Goal: Obtain resource: Download file/media

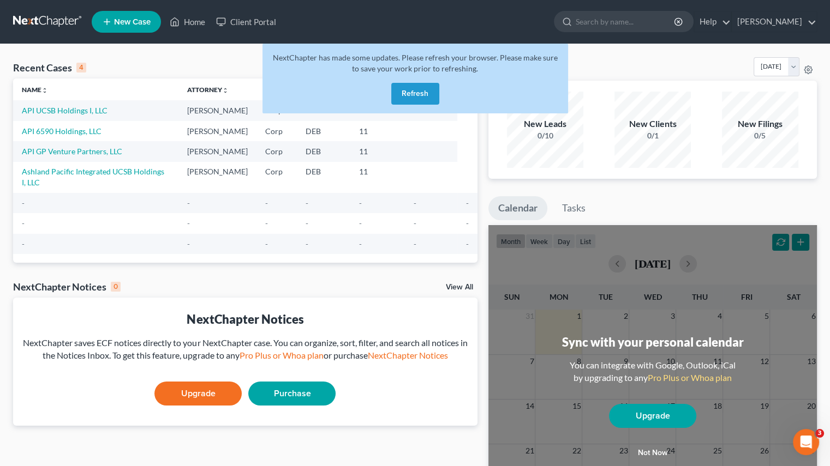
click at [419, 99] on button "Refresh" at bounding box center [415, 94] width 48 height 22
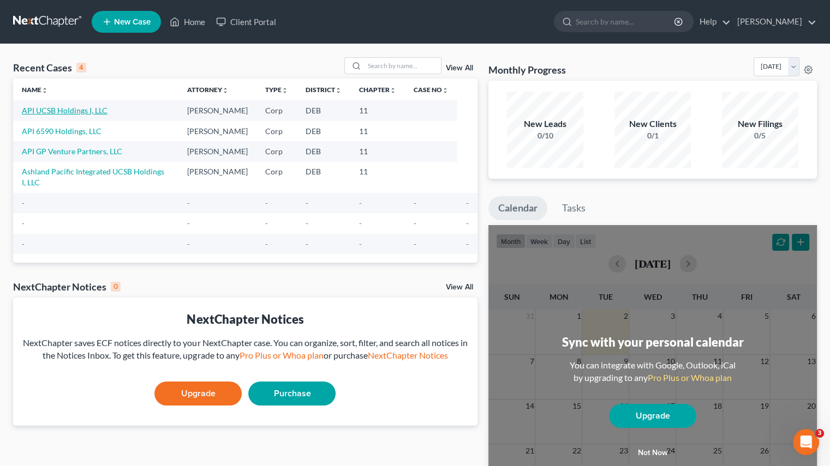
click at [45, 113] on link "API UCSB Holdings I, LLC" at bounding box center [65, 110] width 86 height 9
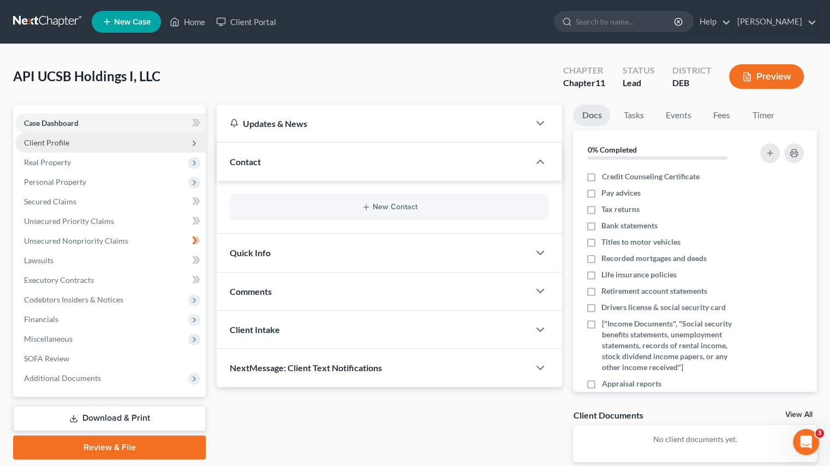
click at [103, 147] on span "Client Profile" at bounding box center [110, 143] width 190 height 20
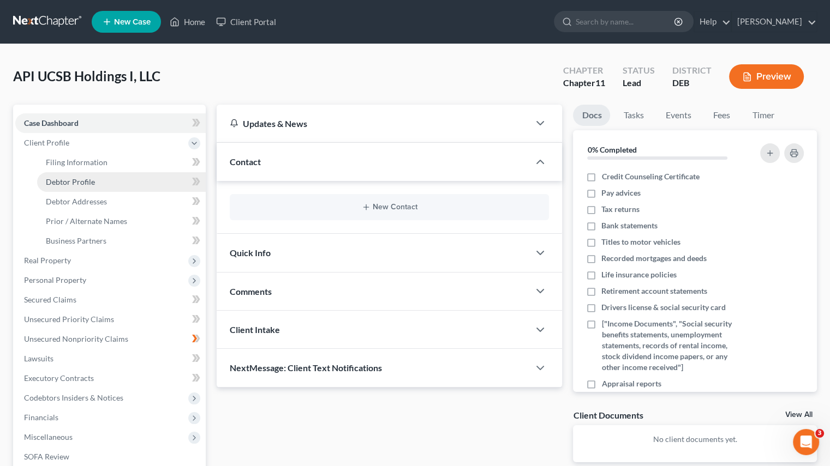
click at [95, 180] on link "Debtor Profile" at bounding box center [121, 182] width 169 height 20
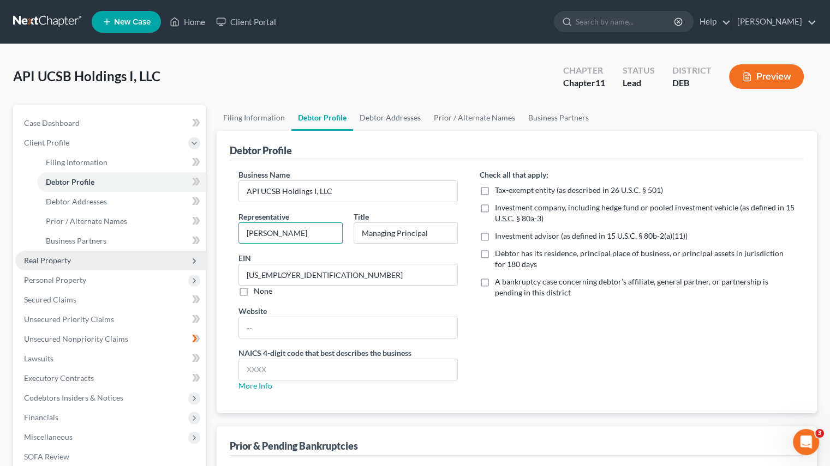
drag, startPoint x: 305, startPoint y: 236, endPoint x: 111, endPoint y: 255, distance: 194.6
click at [111, 255] on div "Petition Navigation Case Dashboard Payments Invoices Payments Payments Credit R…" at bounding box center [415, 331] width 814 height 453
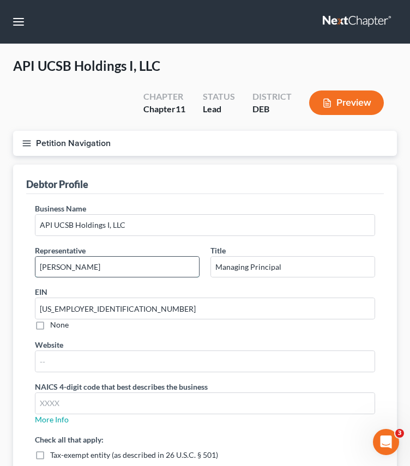
click at [128, 268] on input "[PERSON_NAME]" at bounding box center [117, 267] width 164 height 21
type input "[PERSON_NAME] [PERSON_NAME]"
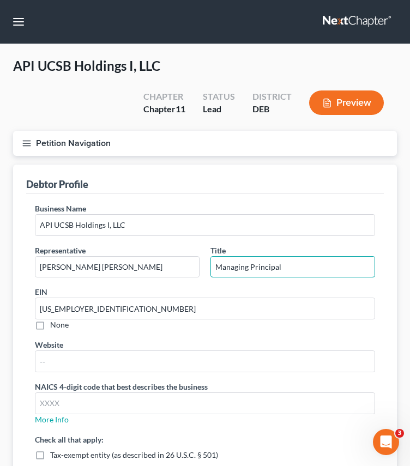
drag, startPoint x: 284, startPoint y: 273, endPoint x: 157, endPoint y: 284, distance: 127.6
click at [157, 284] on div "Representative [PERSON_NAME] [PERSON_NAME] Title Managing Principal" at bounding box center [204, 266] width 351 height 42
paste input "Chief Restructuring Offer"
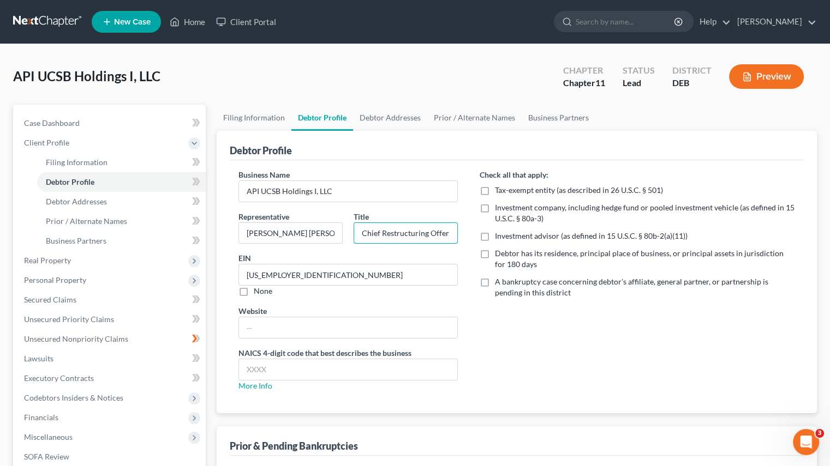
type input "Chief Restructuring Offer"
click at [160, 79] on div "API UCSB Holdings I, LLC Upgraded Chapter Chapter 11 Status Lead District DEB P…" at bounding box center [415, 80] width 804 height 47
drag, startPoint x: 159, startPoint y: 77, endPoint x: 0, endPoint y: 103, distance: 160.8
click at [0, 103] on div "API UCSB Holdings I, LLC Upgraded Chapter Chapter 11 Status Lead District DEB P…" at bounding box center [415, 312] width 830 height 536
copy span "API UCSB Holdings I, LLC"
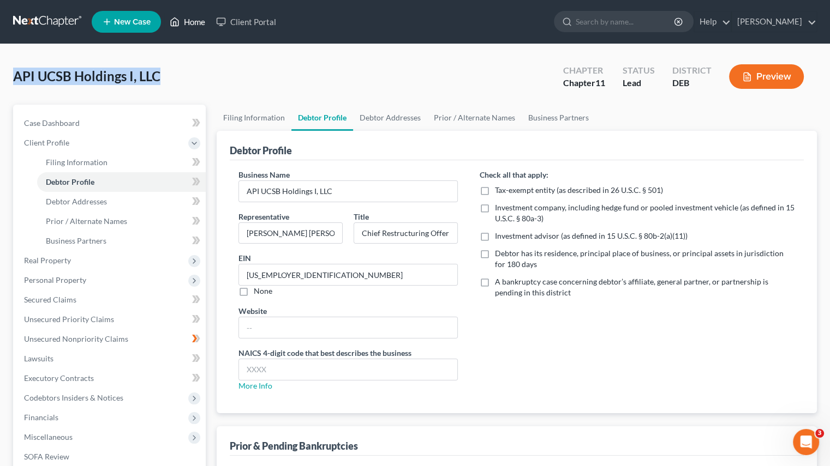
click at [184, 21] on link "Home" at bounding box center [187, 22] width 46 height 20
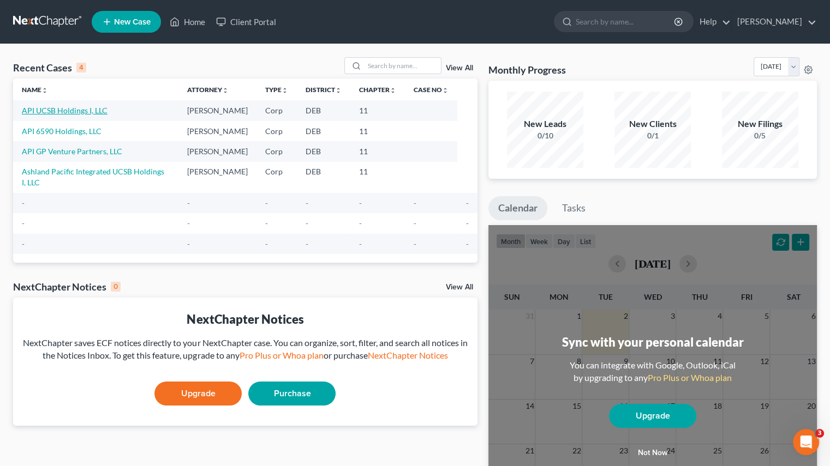
click at [65, 110] on link "API UCSB Holdings I, LLC" at bounding box center [65, 110] width 86 height 9
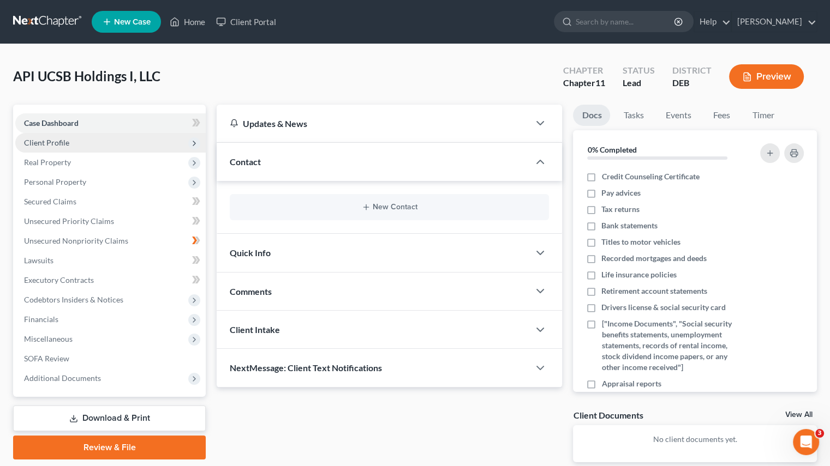
click at [77, 141] on span "Client Profile" at bounding box center [110, 143] width 190 height 20
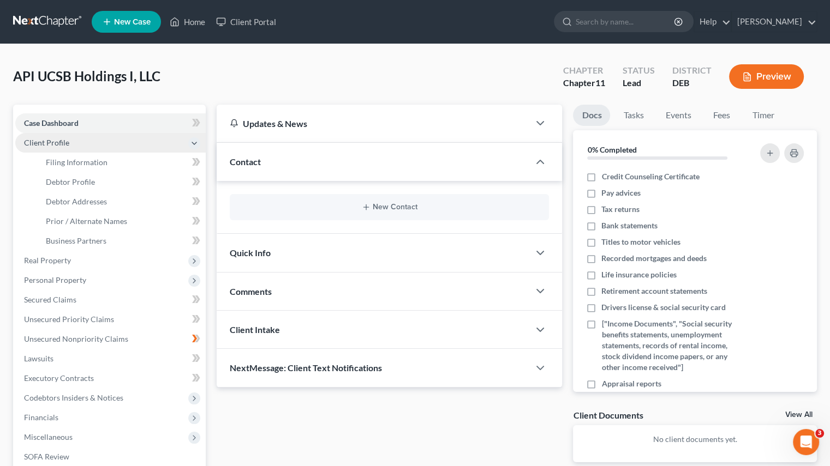
click at [77, 141] on span "Client Profile" at bounding box center [110, 143] width 190 height 20
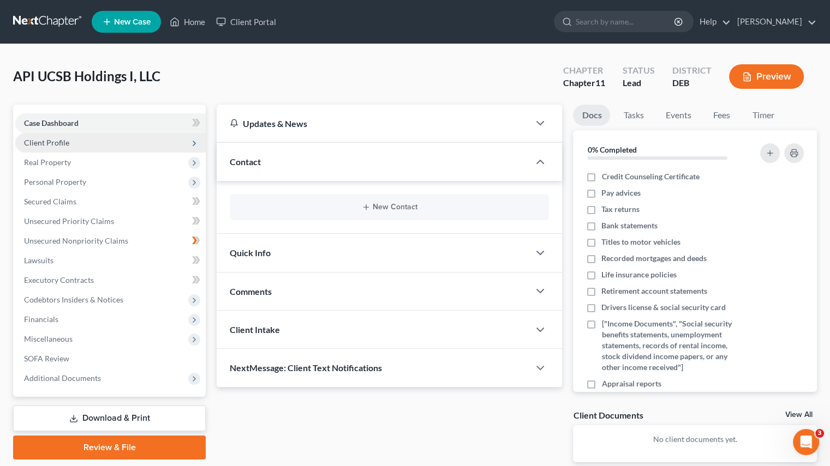
click at [74, 145] on span "Client Profile" at bounding box center [110, 143] width 190 height 20
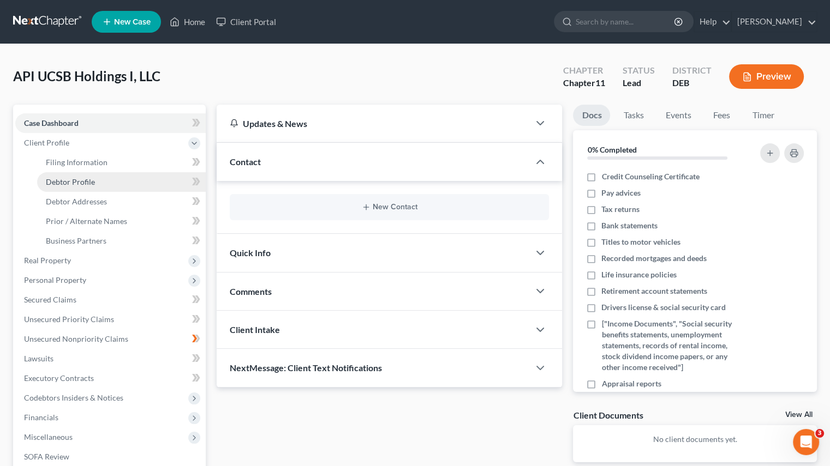
click at [83, 180] on span "Debtor Profile" at bounding box center [70, 181] width 49 height 9
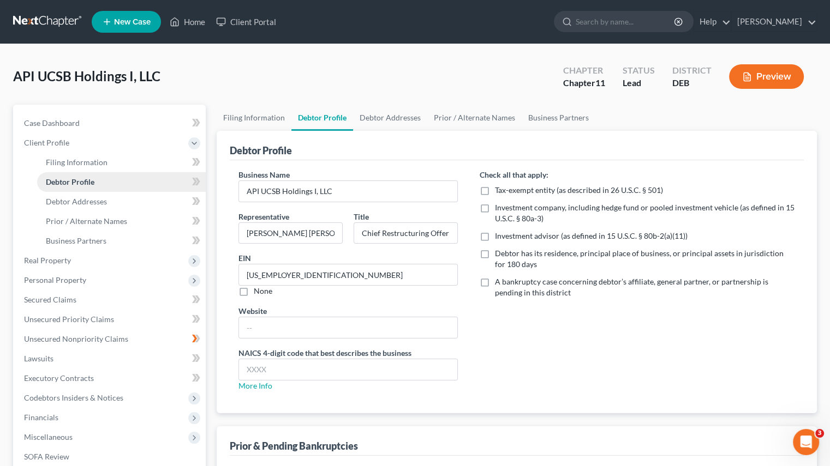
scroll to position [132, 0]
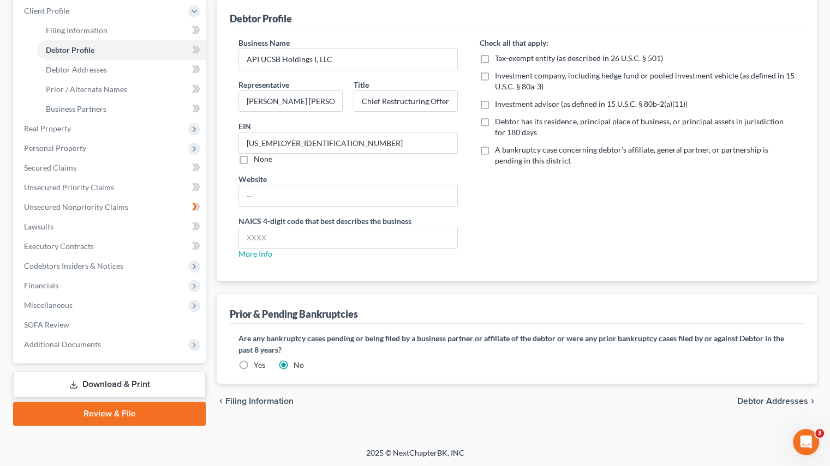
click at [146, 381] on link "Download & Print" at bounding box center [109, 385] width 193 height 26
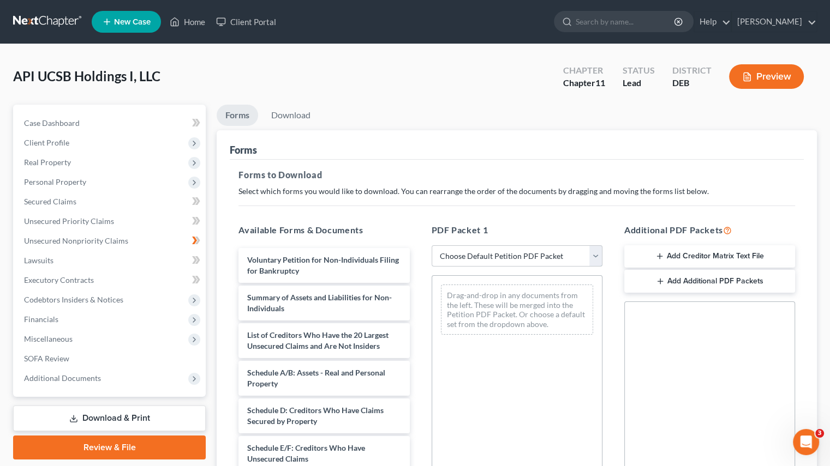
click at [595, 260] on select "Choose Default Petition PDF Packet Complete Bankruptcy Petition (all forms and …" at bounding box center [517, 256] width 171 height 22
select select "4"
click at [432, 245] on select "Choose Default Petition PDF Packet Complete Bankruptcy Petition (all forms and …" at bounding box center [517, 256] width 171 height 22
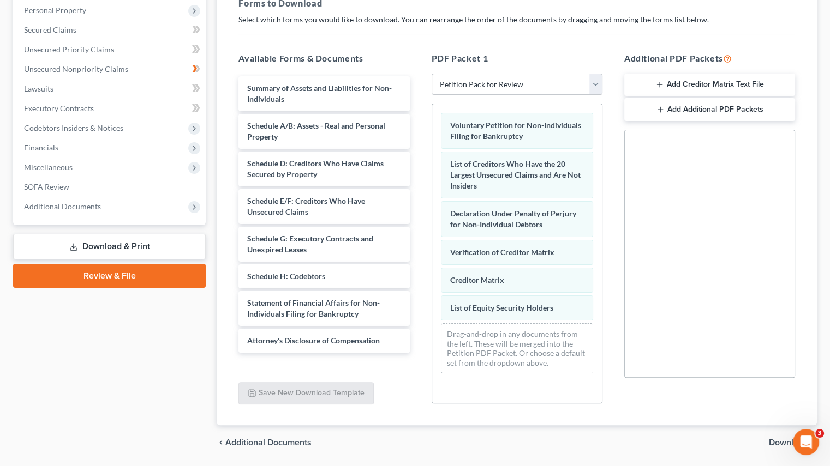
scroll to position [206, 0]
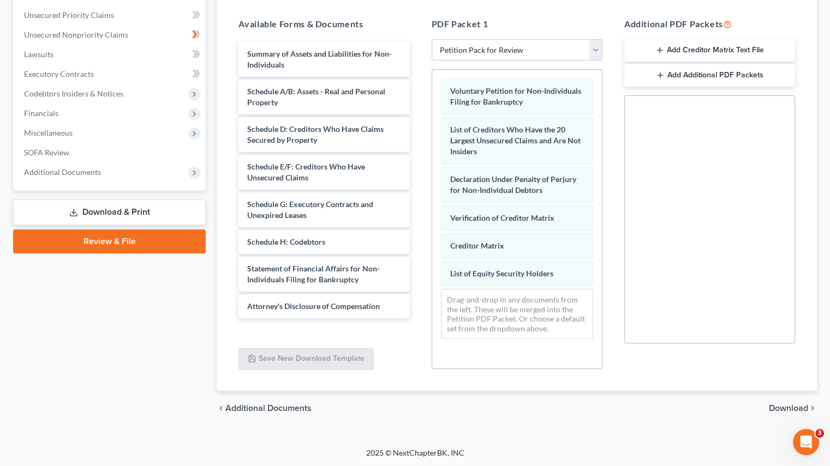
click at [795, 404] on span "Download" at bounding box center [788, 408] width 39 height 9
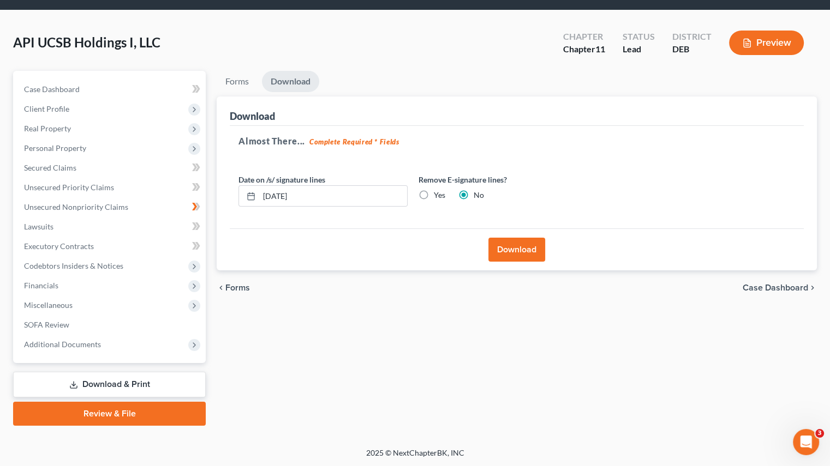
click at [434, 194] on label "Yes" at bounding box center [439, 195] width 11 height 11
click at [438, 194] on input "Yes" at bounding box center [441, 193] width 7 height 7
radio input "true"
radio input "false"
click at [508, 247] on button "Download" at bounding box center [516, 250] width 57 height 24
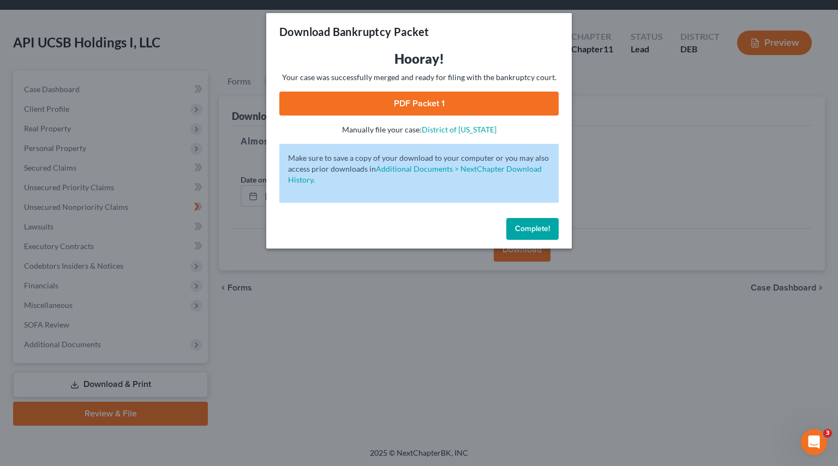
click at [444, 104] on link "PDF Packet 1" at bounding box center [418, 104] width 279 height 24
click at [547, 224] on span "Complete!" at bounding box center [532, 228] width 35 height 9
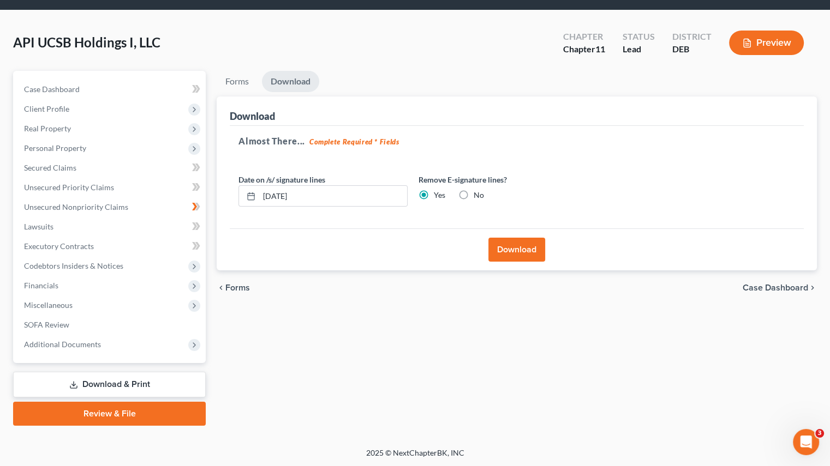
scroll to position [0, 0]
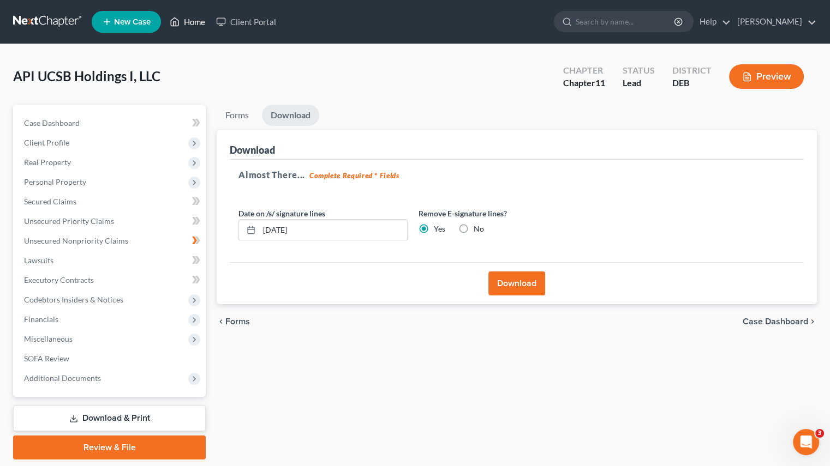
click at [194, 21] on link "Home" at bounding box center [187, 22] width 46 height 20
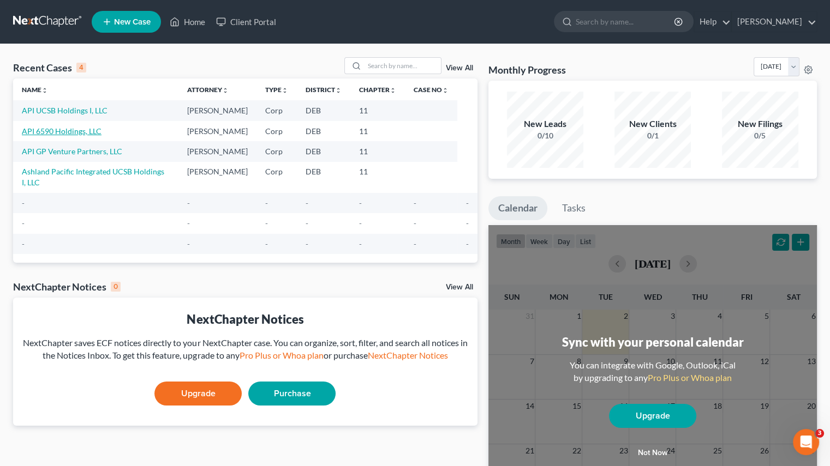
click at [75, 128] on link "API 6590 Holdings, LLC" at bounding box center [62, 131] width 80 height 9
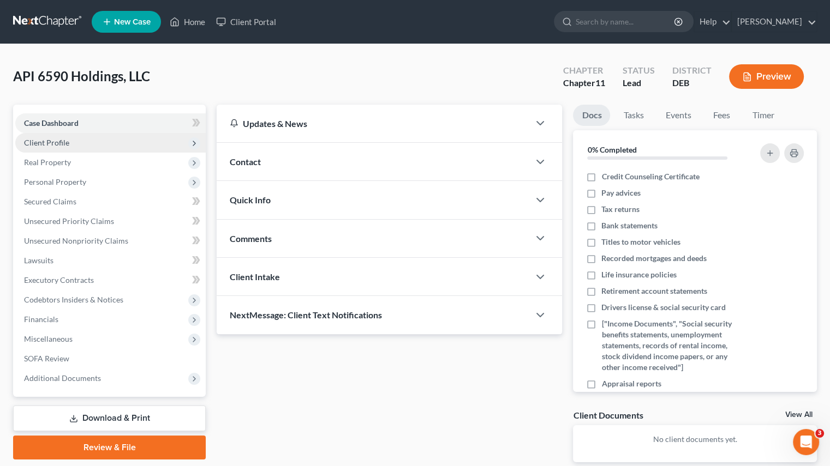
click at [72, 149] on span "Client Profile" at bounding box center [110, 143] width 190 height 20
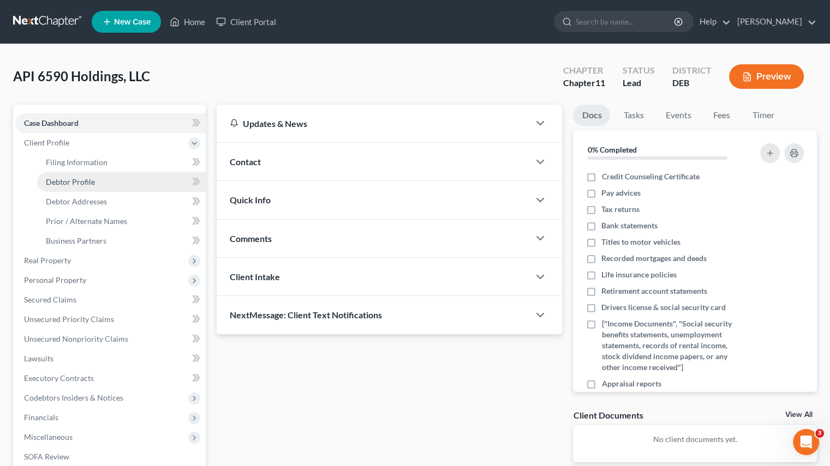
click at [107, 179] on link "Debtor Profile" at bounding box center [121, 182] width 169 height 20
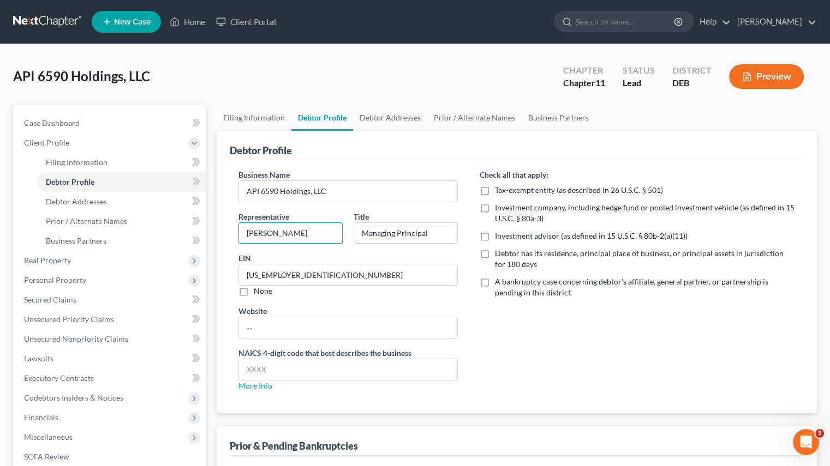
drag, startPoint x: 302, startPoint y: 226, endPoint x: 196, endPoint y: 237, distance: 105.8
click at [196, 237] on div "Petition Navigation Case Dashboard Payments Invoices Payments Payments Credit R…" at bounding box center [415, 331] width 814 height 453
type input "[PERSON_NAME] [PERSON_NAME]"
drag, startPoint x: 432, startPoint y: 236, endPoint x: 185, endPoint y: 267, distance: 248.6
click at [185, 267] on div "Petition Navigation Case Dashboard Payments Invoices Payments Payments Credit R…" at bounding box center [415, 331] width 814 height 453
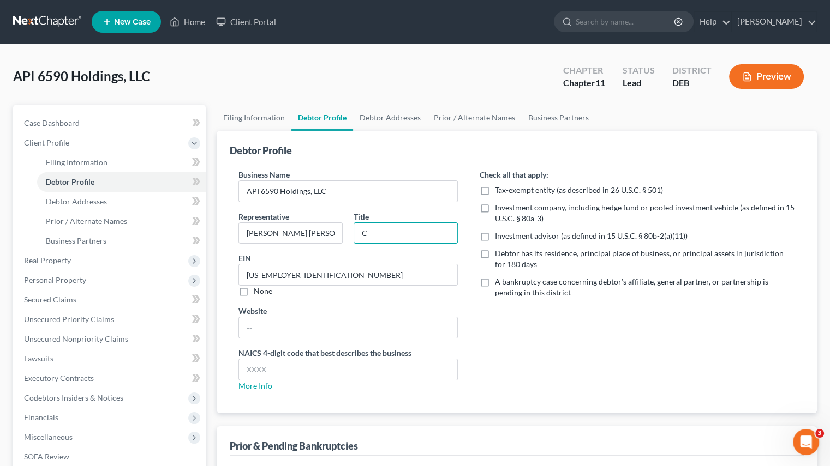
type input "Chief Restructuring Offer"
click at [466, 331] on div "Business Name API 6590 Holdings, LLC Representative J. [PERSON_NAME] Title Chie…" at bounding box center [347, 284] width 241 height 231
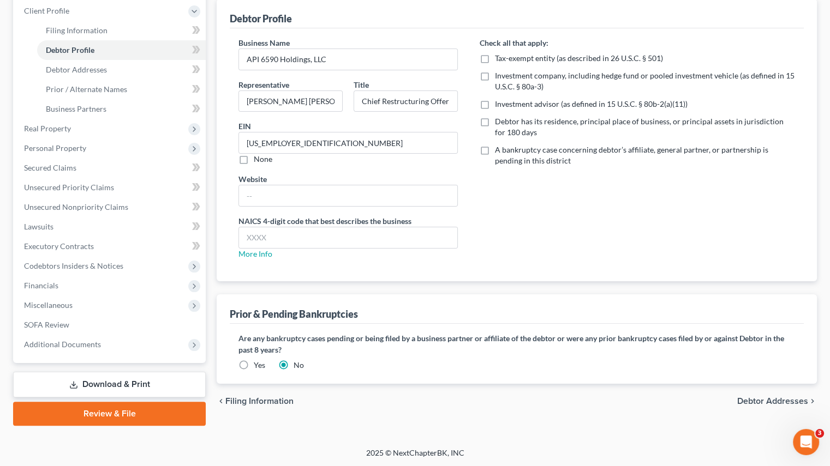
click at [141, 381] on link "Download & Print" at bounding box center [109, 385] width 193 height 26
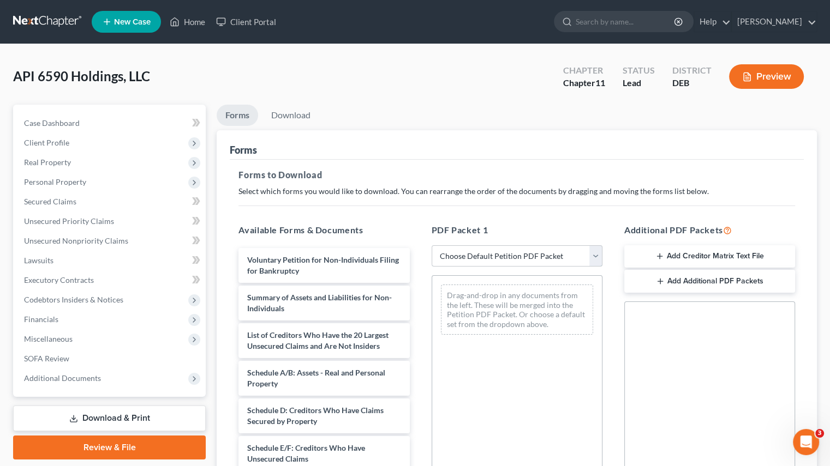
click at [598, 250] on select "Choose Default Petition PDF Packet Complete Bankruptcy Petition (all forms and …" at bounding box center [517, 256] width 171 height 22
select select "4"
click at [432, 245] on select "Choose Default Petition PDF Packet Complete Bankruptcy Petition (all forms and …" at bounding box center [517, 256] width 171 height 22
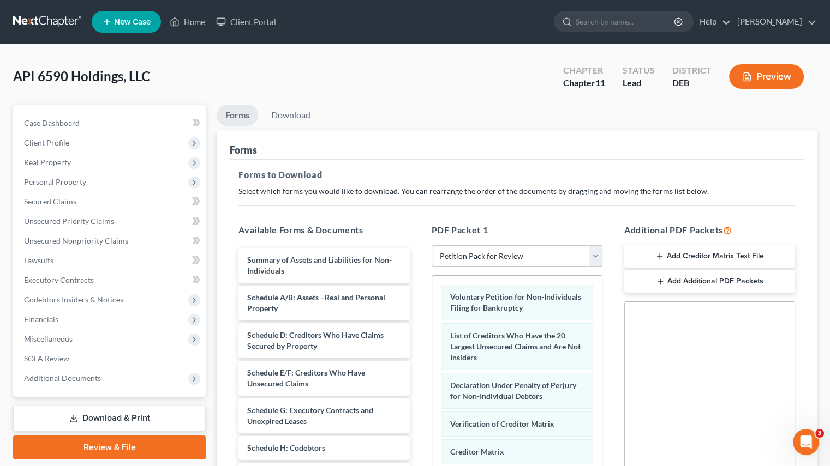
click at [564, 224] on h5 "PDF Packet 1" at bounding box center [517, 230] width 171 height 13
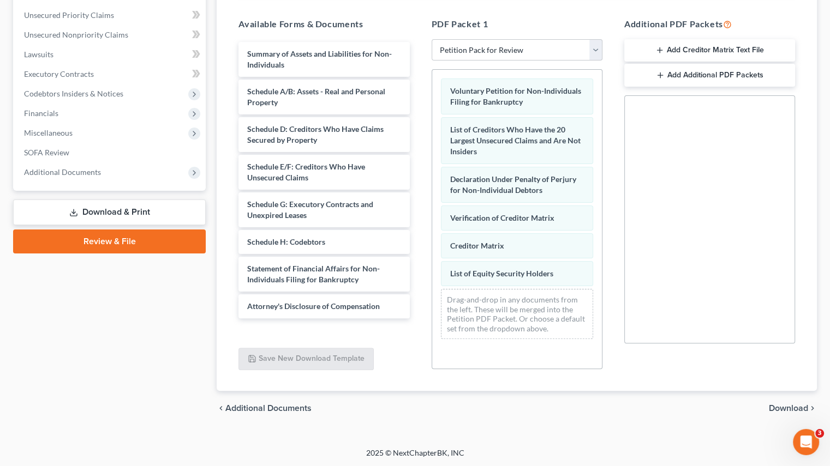
click at [771, 405] on span "Download" at bounding box center [788, 408] width 39 height 9
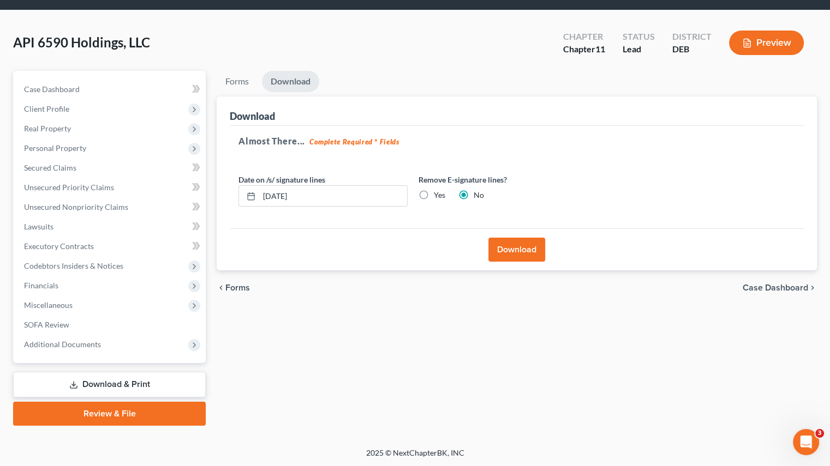
click at [434, 194] on label "Yes" at bounding box center [439, 195] width 11 height 11
click at [438, 194] on input "Yes" at bounding box center [441, 193] width 7 height 7
radio input "true"
radio input "false"
click at [493, 245] on button "Download" at bounding box center [516, 250] width 57 height 24
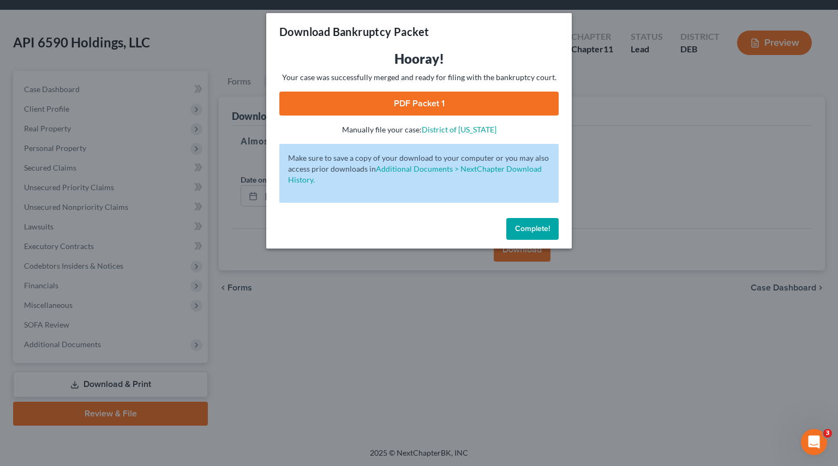
click at [434, 102] on link "PDF Packet 1" at bounding box center [418, 104] width 279 height 24
click at [513, 225] on button "Complete!" at bounding box center [532, 229] width 52 height 22
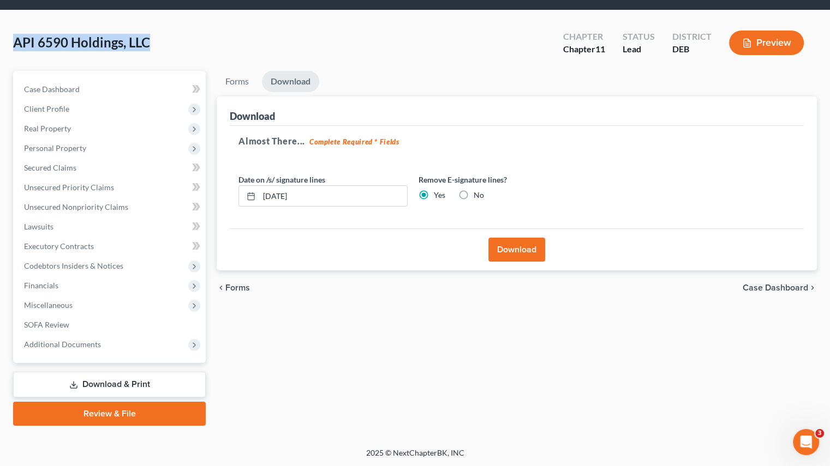
drag, startPoint x: 148, startPoint y: 45, endPoint x: 11, endPoint y: 45, distance: 137.5
click at [11, 45] on div "API 6590 Holdings, LLC Upgraded Chapter Chapter 11 Status Lead District DEB Pre…" at bounding box center [415, 229] width 830 height 438
copy span "API 6590 Holdings, LLC"
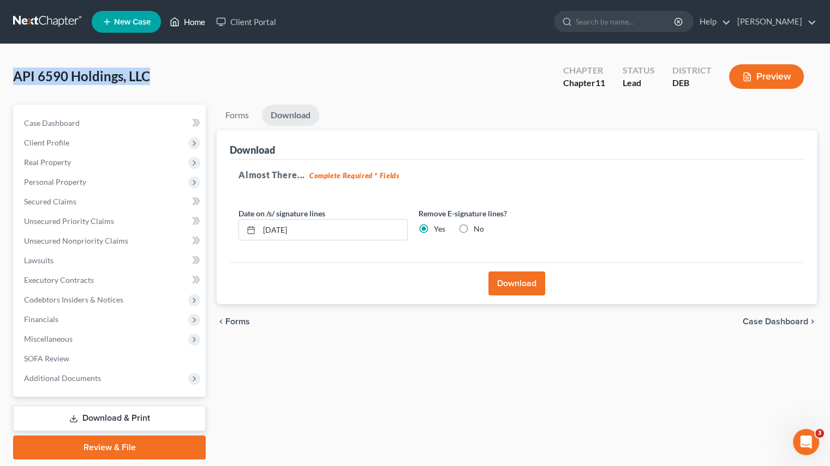
click at [203, 25] on link "Home" at bounding box center [187, 22] width 46 height 20
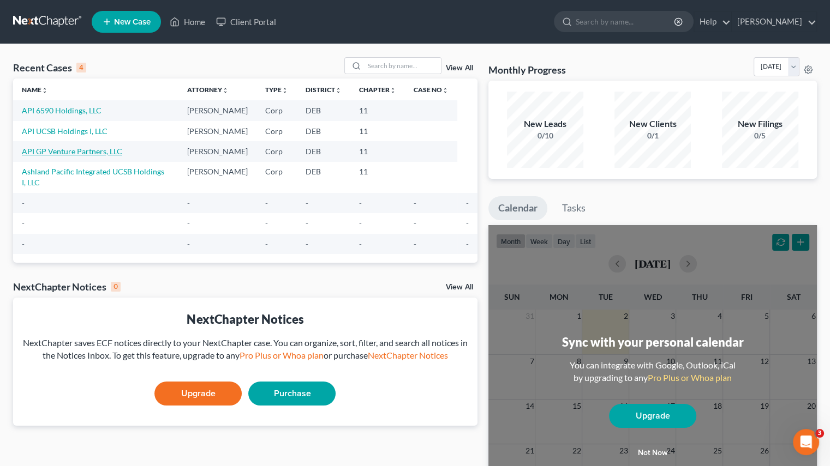
click at [89, 152] on link "API GP Venture Partners, LLC" at bounding box center [72, 151] width 100 height 9
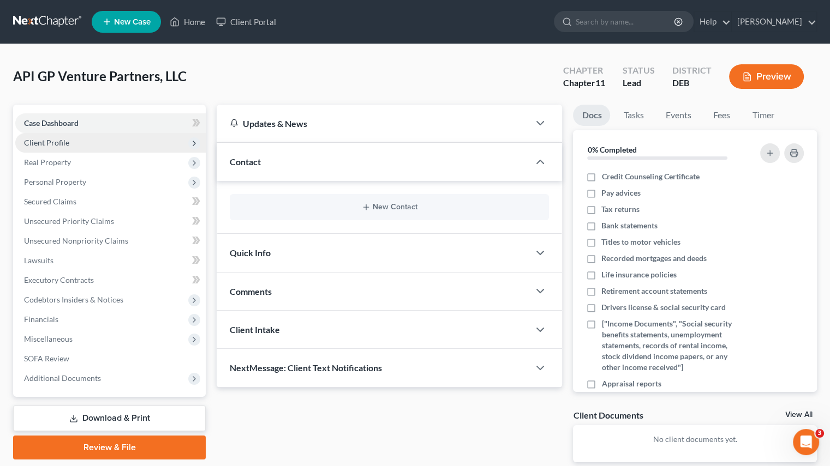
click at [86, 149] on span "Client Profile" at bounding box center [110, 143] width 190 height 20
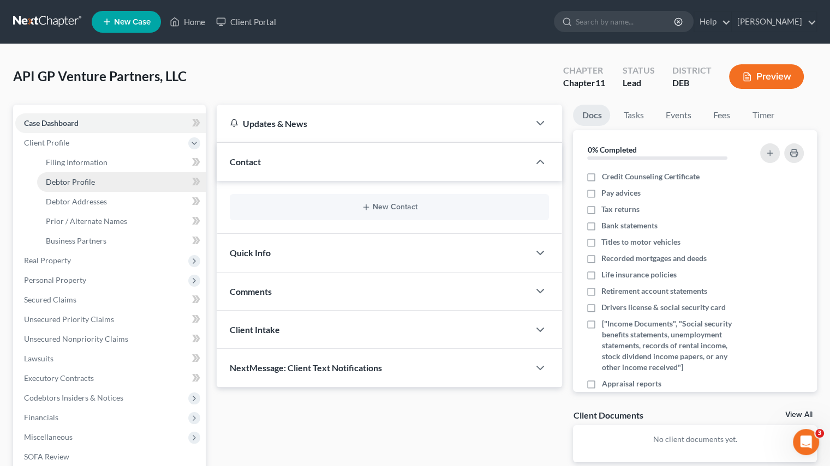
click at [86, 179] on span "Debtor Profile" at bounding box center [70, 181] width 49 height 9
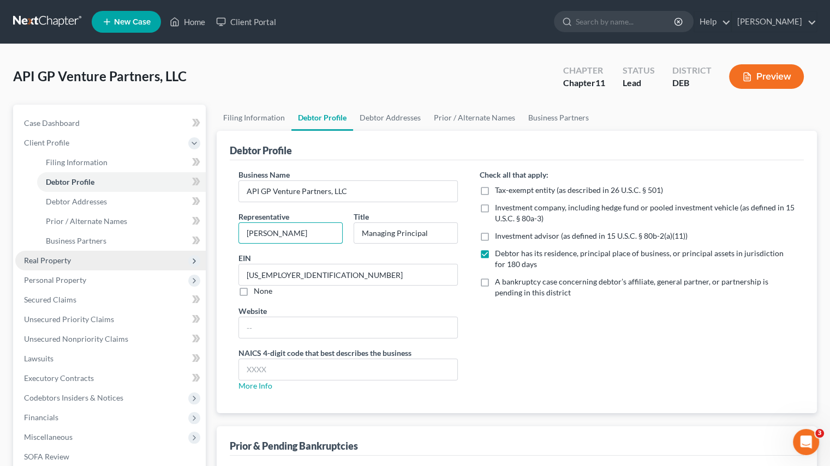
drag, startPoint x: 314, startPoint y: 237, endPoint x: 167, endPoint y: 250, distance: 147.3
click at [167, 250] on div "Petition Navigation Case Dashboard Payments Invoices Payments Payments Credit R…" at bounding box center [415, 331] width 814 height 453
type input "m"
type input "[PERSON_NAME] [PERSON_NAME]"
drag, startPoint x: 432, startPoint y: 235, endPoint x: 330, endPoint y: 238, distance: 102.1
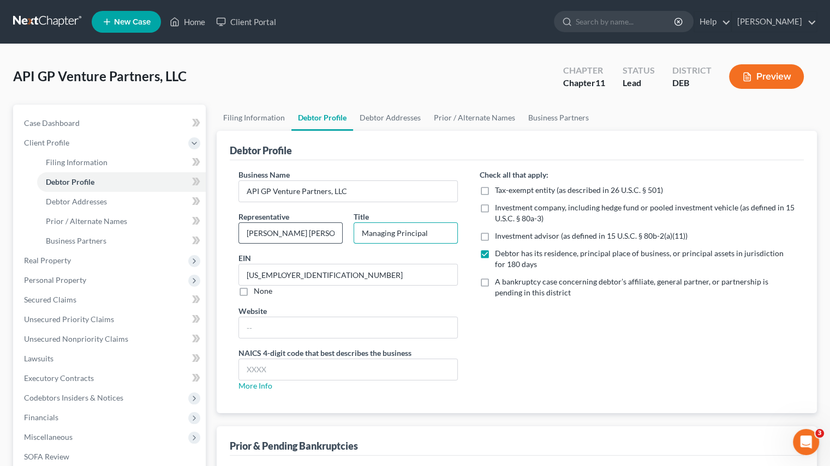
click at [330, 238] on div "Representative [PERSON_NAME] [PERSON_NAME] Title Managing Principal" at bounding box center [348, 232] width 230 height 42
type input "Chief Restructuring Offer"
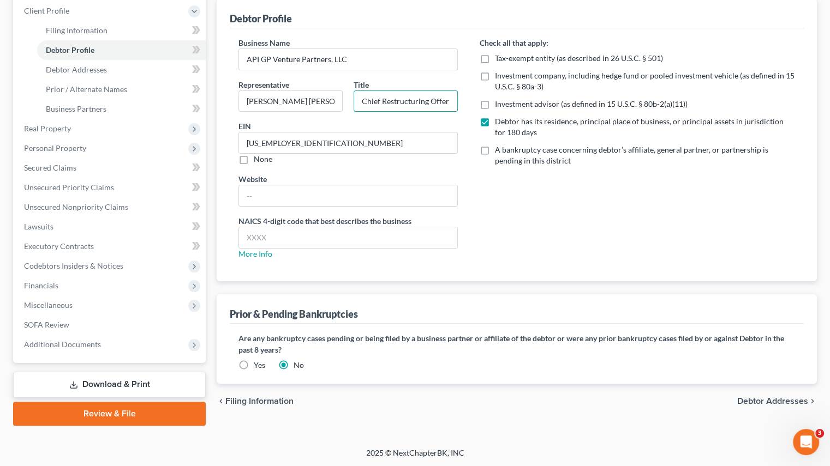
click at [106, 379] on link "Download & Print" at bounding box center [109, 385] width 193 height 26
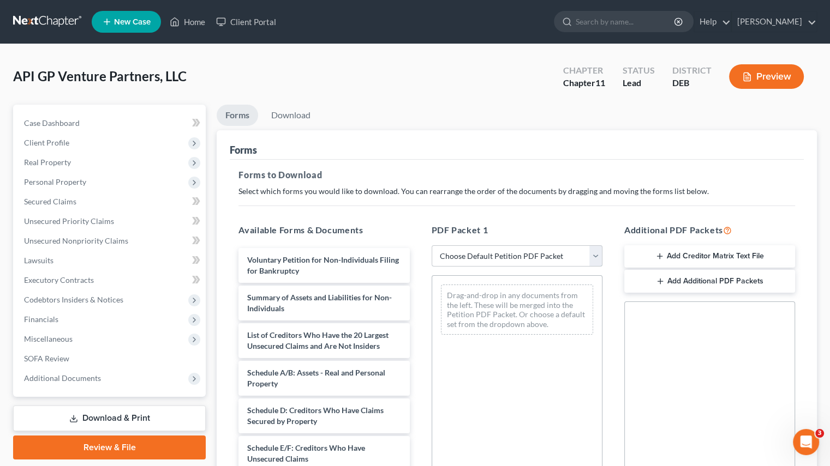
click at [600, 259] on select "Choose Default Petition PDF Packet Complete Bankruptcy Petition (all forms and …" at bounding box center [517, 256] width 171 height 22
select select "4"
click at [432, 245] on select "Choose Default Petition PDF Packet Complete Bankruptcy Petition (all forms and …" at bounding box center [517, 256] width 171 height 22
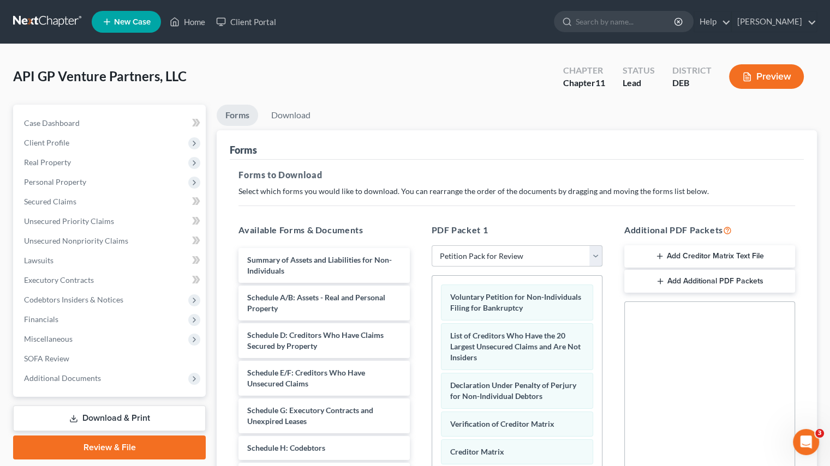
scroll to position [206, 0]
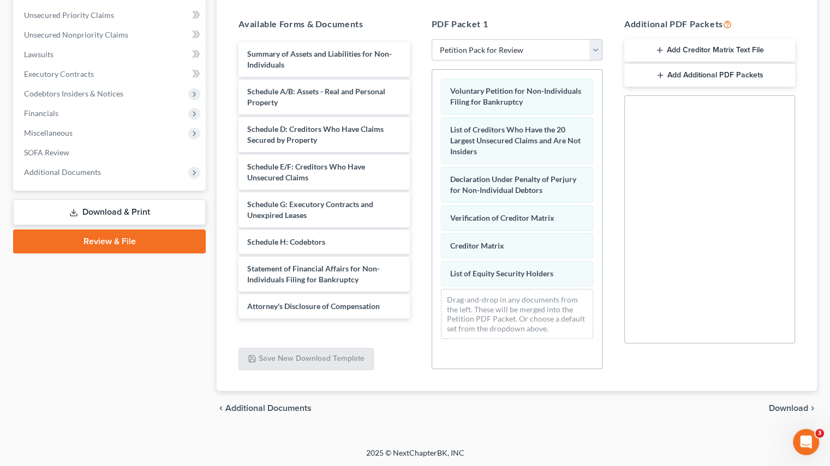
click at [782, 408] on span "Download" at bounding box center [788, 408] width 39 height 9
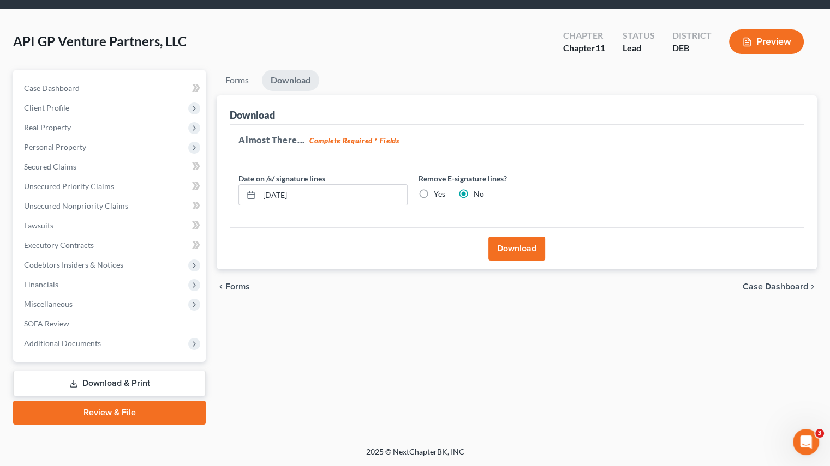
scroll to position [34, 0]
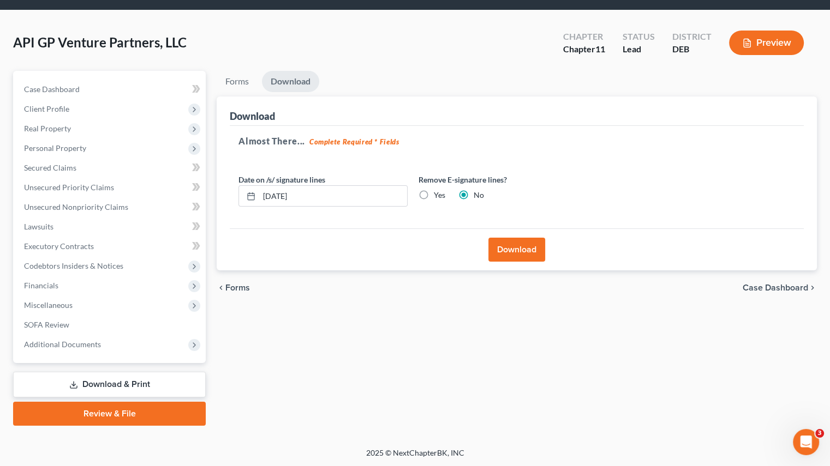
click at [438, 199] on label "Yes" at bounding box center [439, 195] width 11 height 11
click at [438, 197] on input "Yes" at bounding box center [441, 193] width 7 height 7
radio input "true"
radio input "false"
click at [526, 253] on button "Download" at bounding box center [516, 250] width 57 height 24
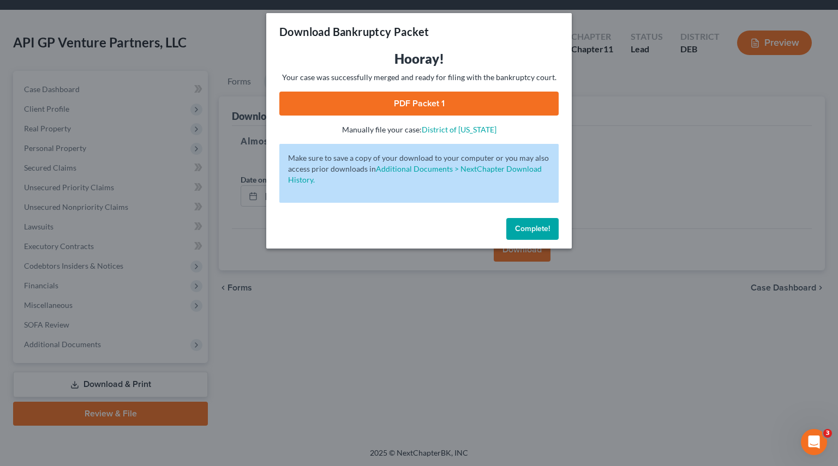
click at [518, 28] on div "Download Bankruptcy Packet" at bounding box center [418, 31] width 305 height 37
click at [459, 97] on link "PDF Packet 1" at bounding box center [418, 104] width 279 height 24
click at [528, 229] on span "Complete!" at bounding box center [532, 228] width 35 height 9
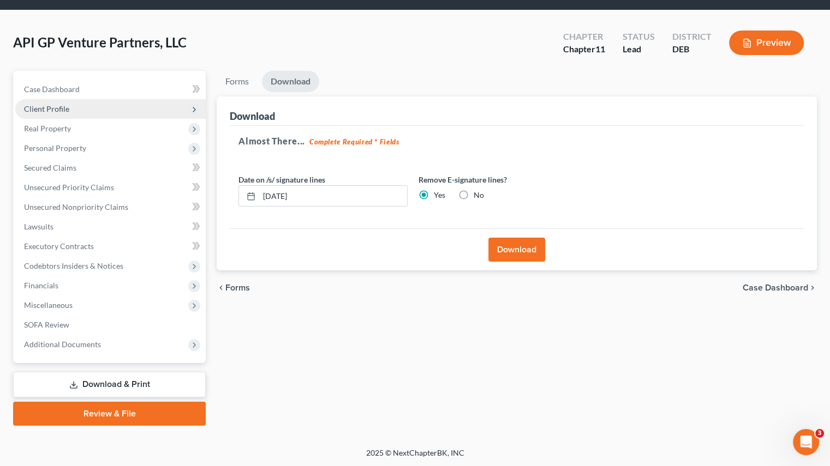
click at [105, 109] on span "Client Profile" at bounding box center [110, 109] width 190 height 20
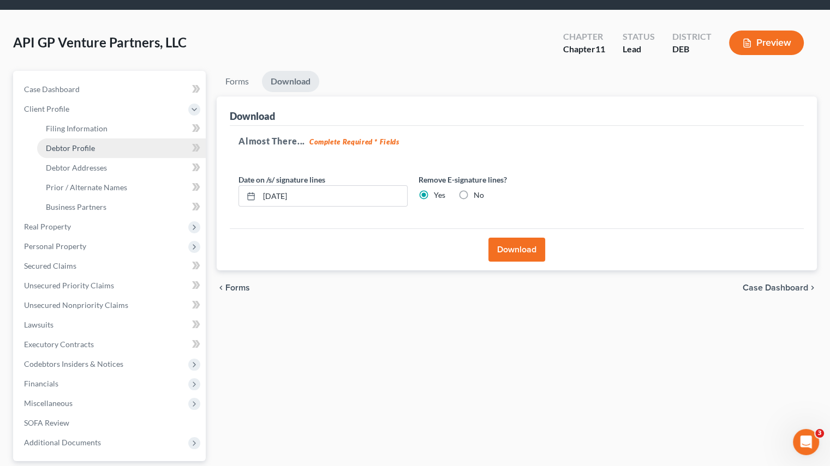
click at [146, 145] on link "Debtor Profile" at bounding box center [121, 149] width 169 height 20
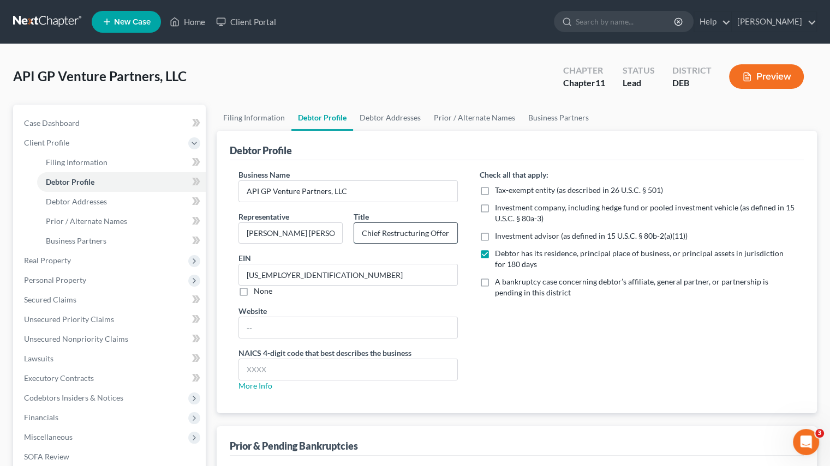
click at [414, 231] on input "Chief Restructuring Offer" at bounding box center [405, 233] width 103 height 21
click at [449, 235] on input "Chief Restructuring Offer" at bounding box center [405, 233] width 103 height 21
drag, startPoint x: 364, startPoint y: 231, endPoint x: 543, endPoint y: 239, distance: 178.6
click at [543, 239] on div "Business Name API GP Venture Partners, LLC Representative [PERSON_NAME] [PERSON…" at bounding box center [516, 284] width 578 height 231
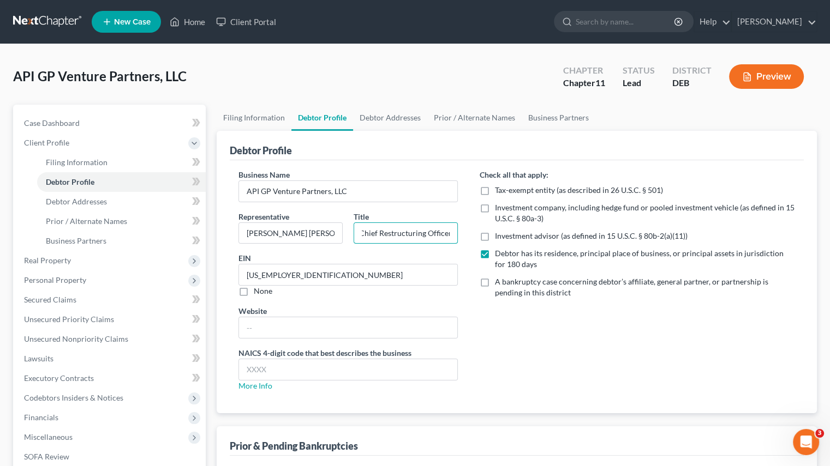
type input "C"
paste input "Chief Restructuring Officer"
type input "Chief Restructuring Officer"
drag, startPoint x: 17, startPoint y: 76, endPoint x: 207, endPoint y: 73, distance: 189.9
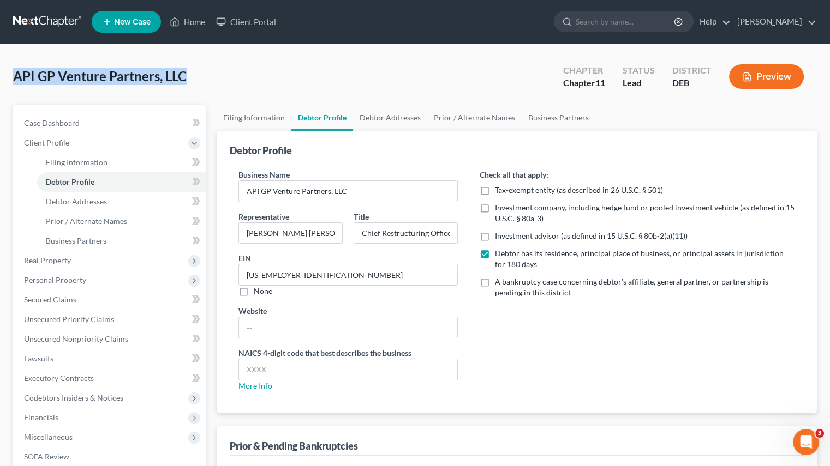
click at [207, 73] on div "API GP Venture Partners, LLC Upgraded Chapter Chapter 11 Status Lead District D…" at bounding box center [415, 80] width 804 height 47
copy span "API GP Venture Partners, LLC"
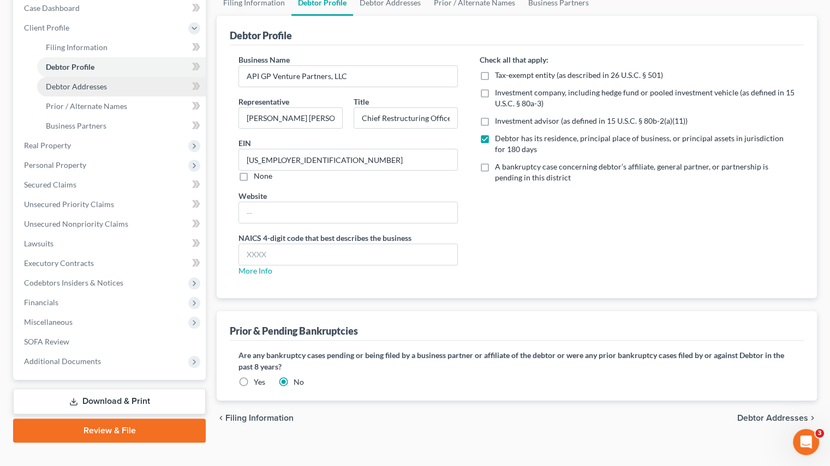
scroll to position [132, 0]
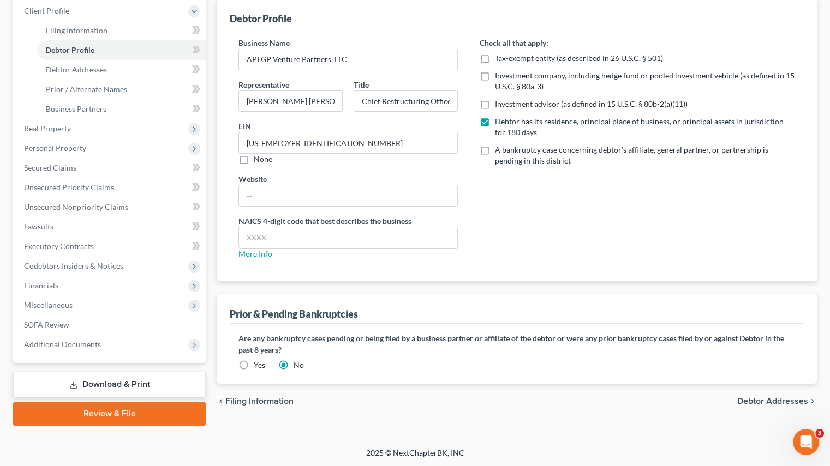
click at [82, 385] on link "Download & Print" at bounding box center [109, 385] width 193 height 26
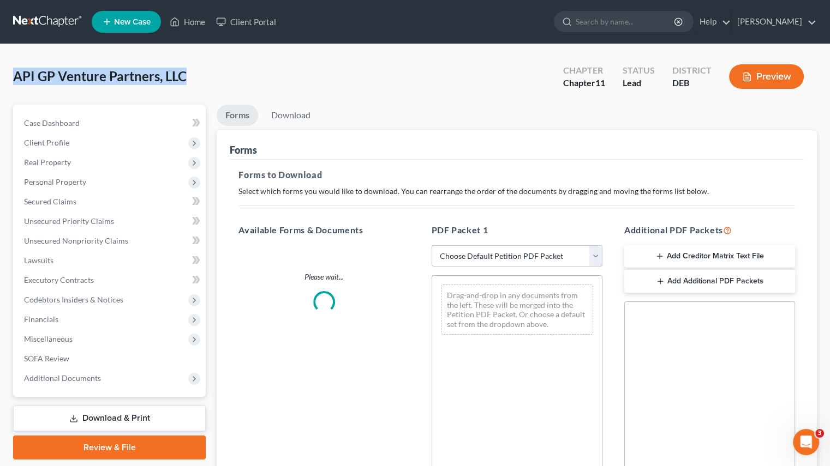
click at [591, 252] on select "Choose Default Petition PDF Packet Complete Bankruptcy Petition (all forms and …" at bounding box center [517, 256] width 171 height 22
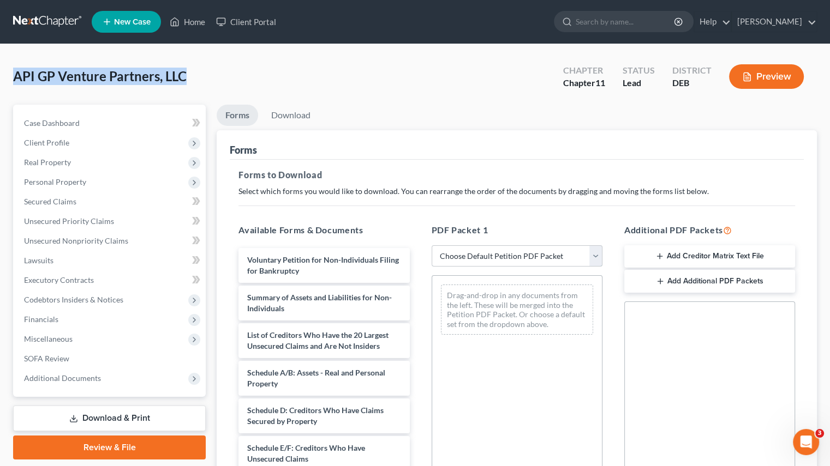
select select "4"
click at [432, 245] on select "Choose Default Petition PDF Packet Complete Bankruptcy Petition (all forms and …" at bounding box center [517, 256] width 171 height 22
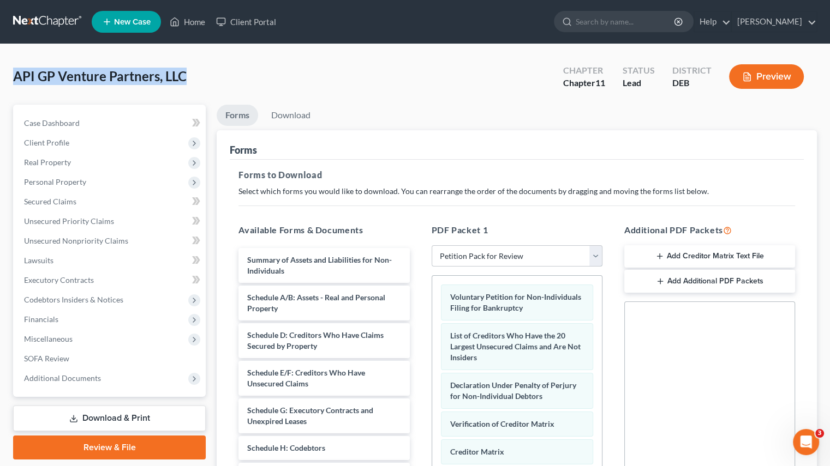
scroll to position [206, 0]
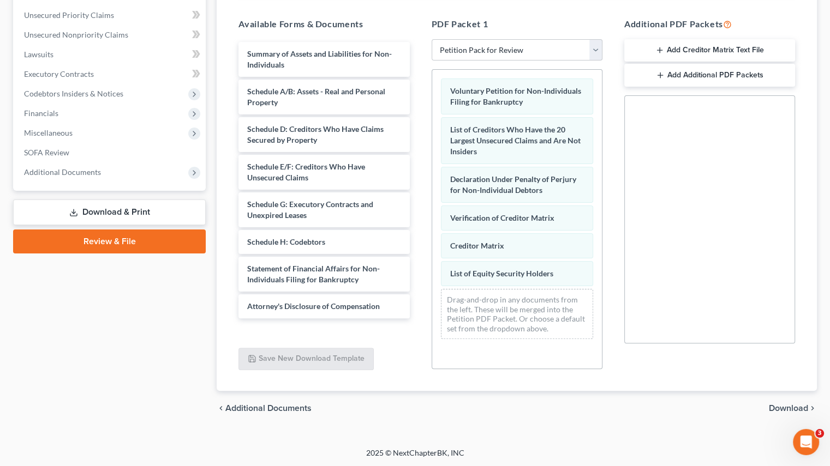
click at [781, 409] on span "Download" at bounding box center [788, 408] width 39 height 9
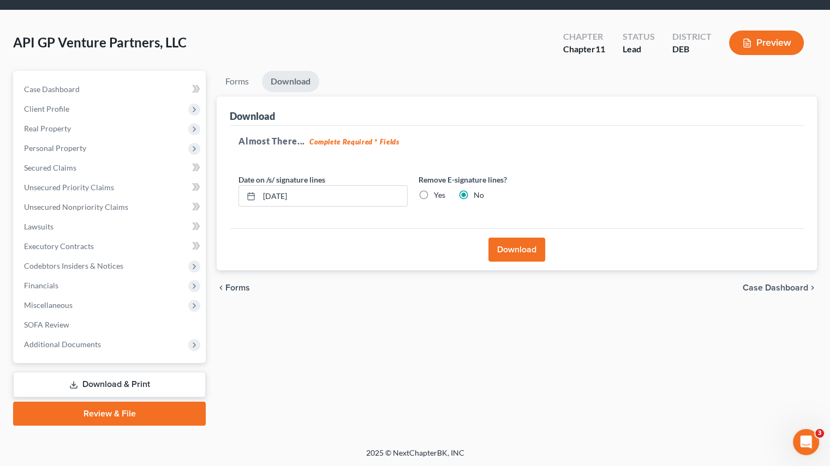
click at [434, 193] on label "Yes" at bounding box center [439, 195] width 11 height 11
click at [438, 193] on input "Yes" at bounding box center [441, 193] width 7 height 7
radio input "true"
radio input "false"
click at [506, 250] on button "Download" at bounding box center [516, 250] width 57 height 24
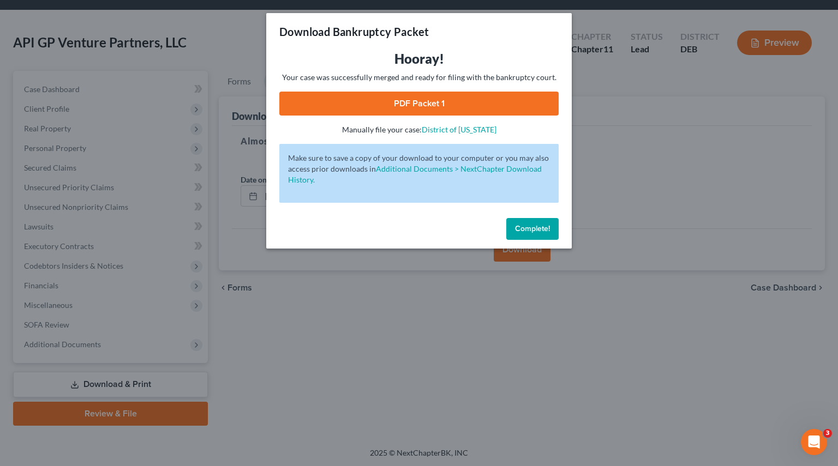
click at [429, 96] on link "PDF Packet 1" at bounding box center [418, 104] width 279 height 24
click at [534, 224] on span "Complete!" at bounding box center [532, 228] width 35 height 9
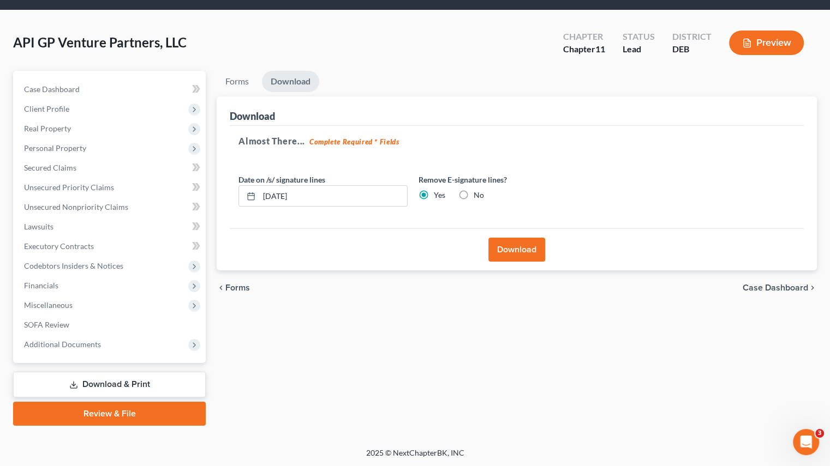
scroll to position [0, 0]
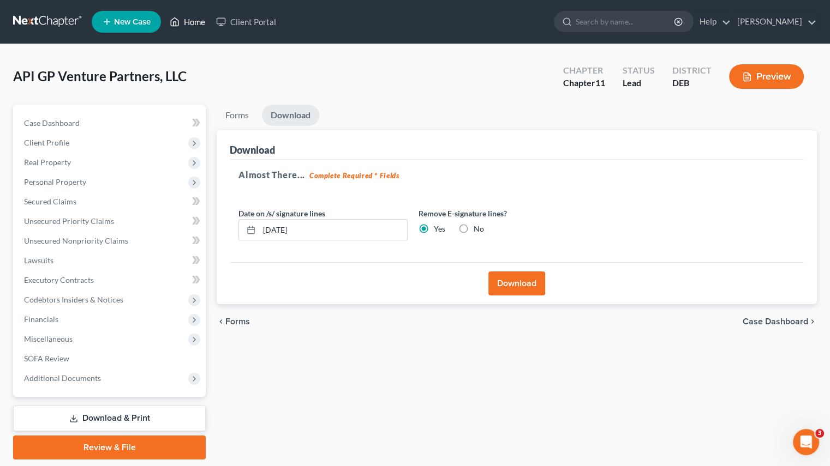
click at [197, 26] on link "Home" at bounding box center [187, 22] width 46 height 20
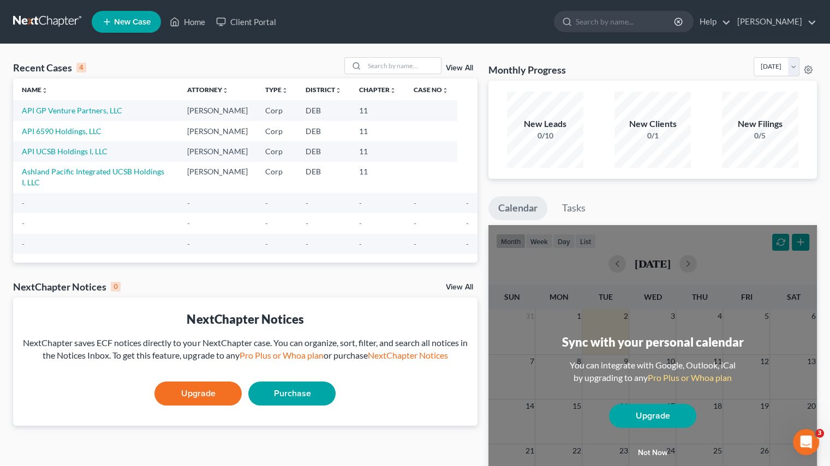
click at [92, 139] on td "API 6590 Holdings, LLC" at bounding box center [95, 131] width 165 height 20
click at [86, 132] on link "API 6590 Holdings, LLC" at bounding box center [62, 131] width 80 height 9
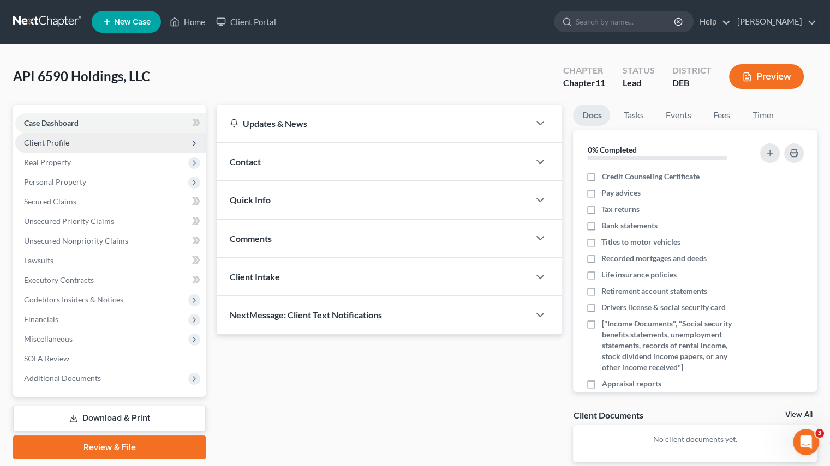
click at [101, 143] on span "Client Profile" at bounding box center [110, 143] width 190 height 20
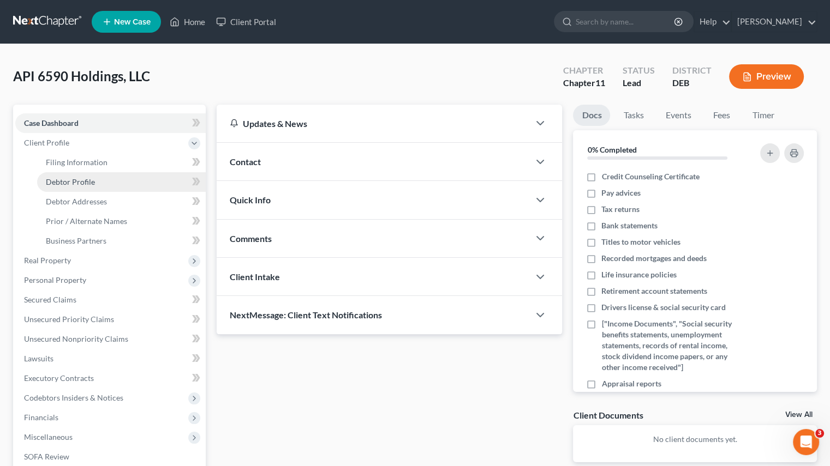
click at [119, 188] on link "Debtor Profile" at bounding box center [121, 182] width 169 height 20
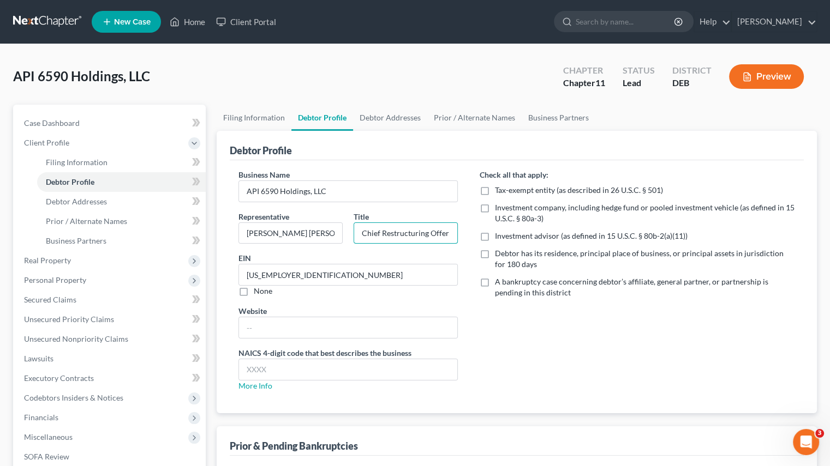
drag, startPoint x: 447, startPoint y: 232, endPoint x: 329, endPoint y: 246, distance: 119.2
click at [329, 246] on div "Representative [PERSON_NAME] [PERSON_NAME] Title Chief Restructuring Offer" at bounding box center [348, 232] width 230 height 42
paste input "API GP Venture Partners, LLC"
type input "A"
paste input "Chief Restructuring Officer"
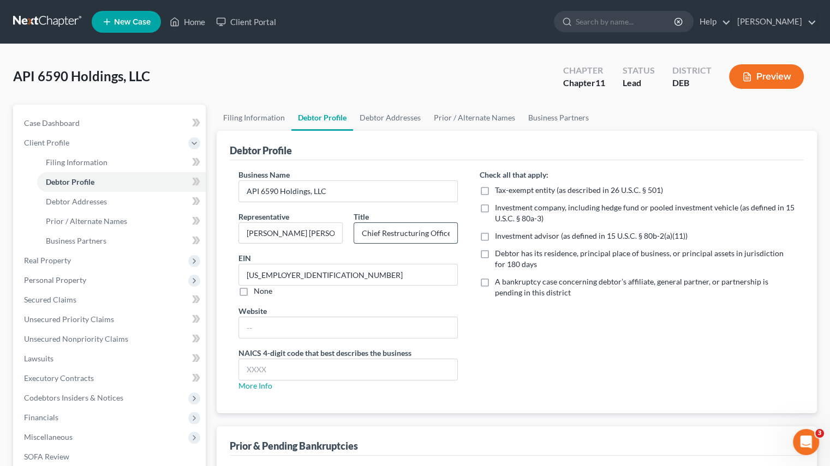
scroll to position [0, 2]
type input "Chief Restructuring Officer"
drag, startPoint x: 148, startPoint y: 78, endPoint x: 9, endPoint y: 87, distance: 140.0
click at [9, 87] on div "API 6590 Holdings, LLC Upgraded Chapter Chapter 11 Status Lead District DEB Pre…" at bounding box center [415, 312] width 830 height 536
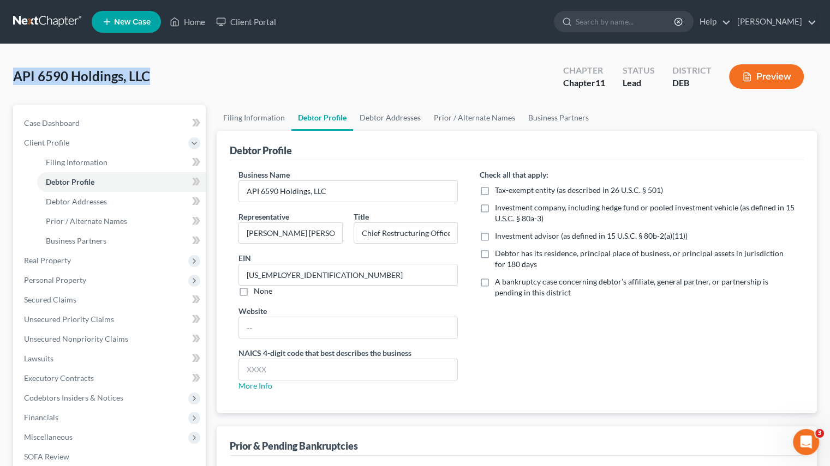
copy span "API 6590 Holdings, LLC"
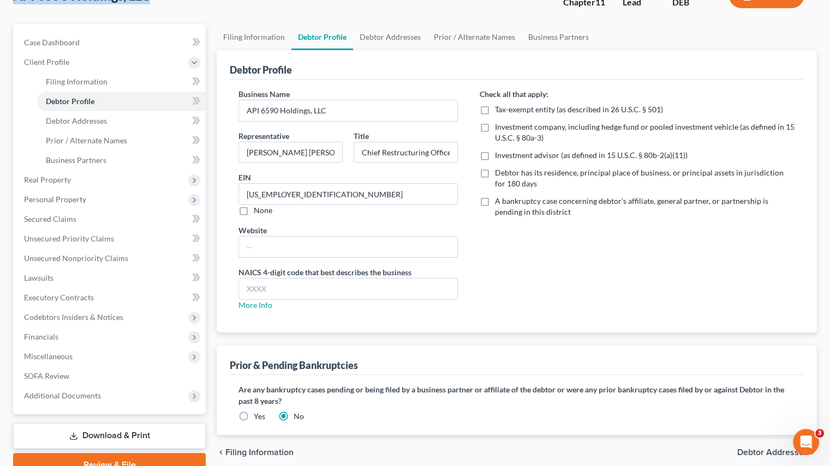
click at [106, 434] on link "Download & Print" at bounding box center [109, 436] width 193 height 26
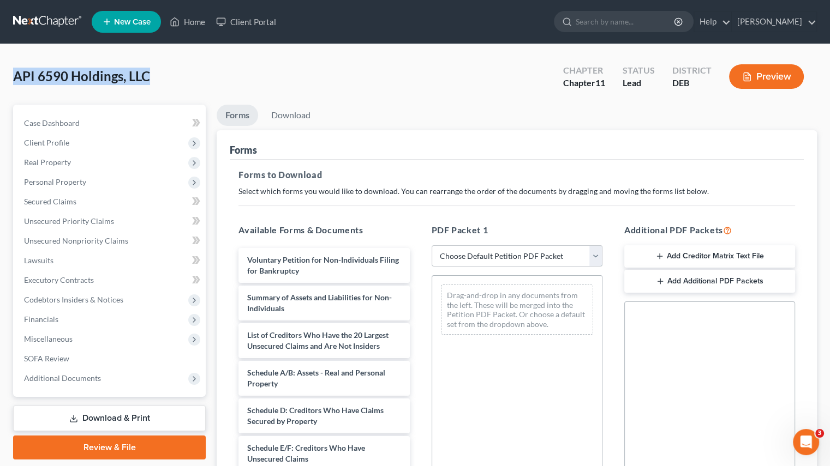
click at [595, 261] on select "Choose Default Petition PDF Packet Complete Bankruptcy Petition (all forms and …" at bounding box center [517, 256] width 171 height 22
select select "4"
click at [432, 245] on select "Choose Default Petition PDF Packet Complete Bankruptcy Petition (all forms and …" at bounding box center [517, 256] width 171 height 22
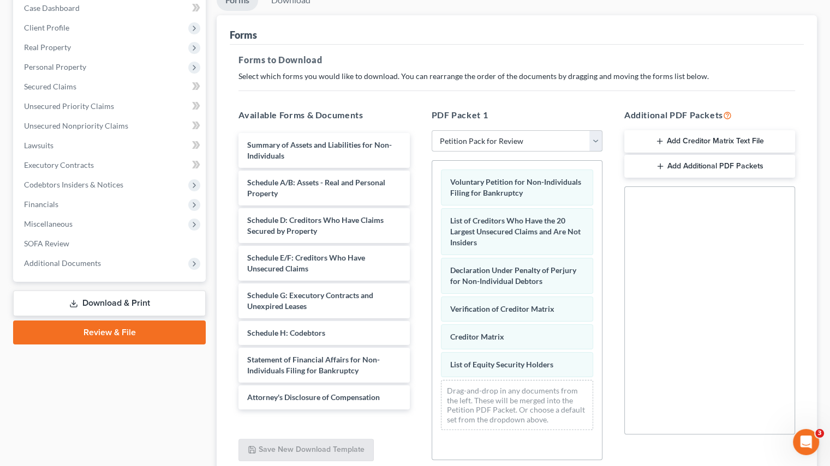
scroll to position [206, 0]
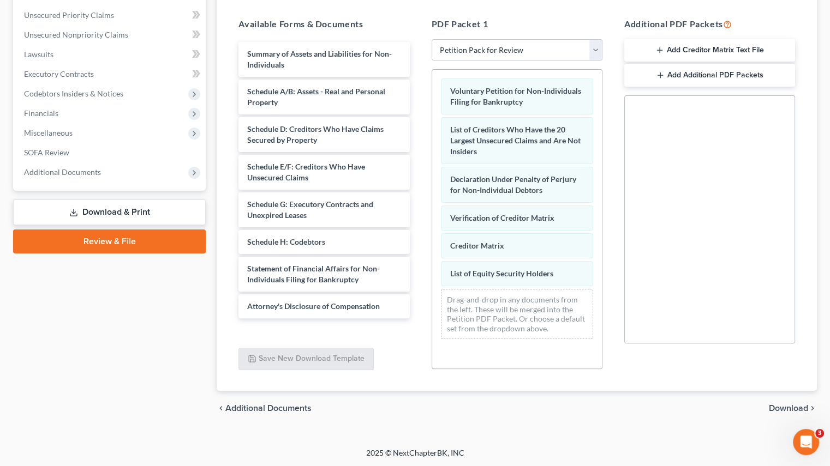
click at [795, 406] on span "Download" at bounding box center [788, 408] width 39 height 9
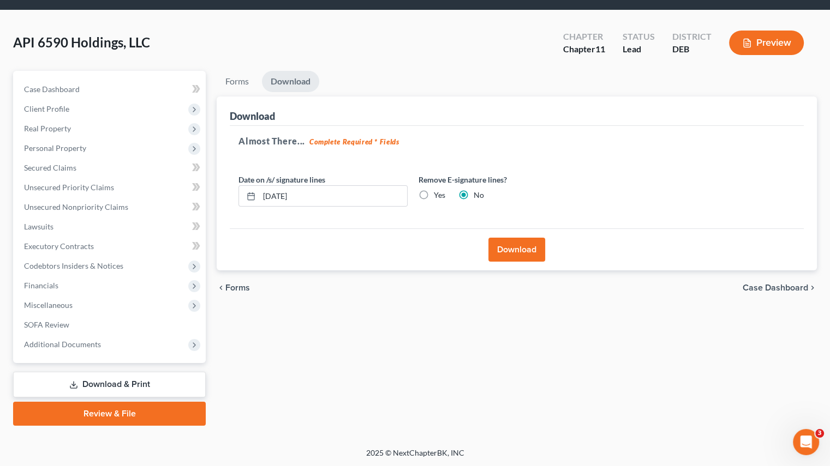
click at [434, 193] on label "Yes" at bounding box center [439, 195] width 11 height 11
click at [438, 193] on input "Yes" at bounding box center [441, 193] width 7 height 7
radio input "true"
radio input "false"
click at [511, 248] on button "Download" at bounding box center [516, 250] width 57 height 24
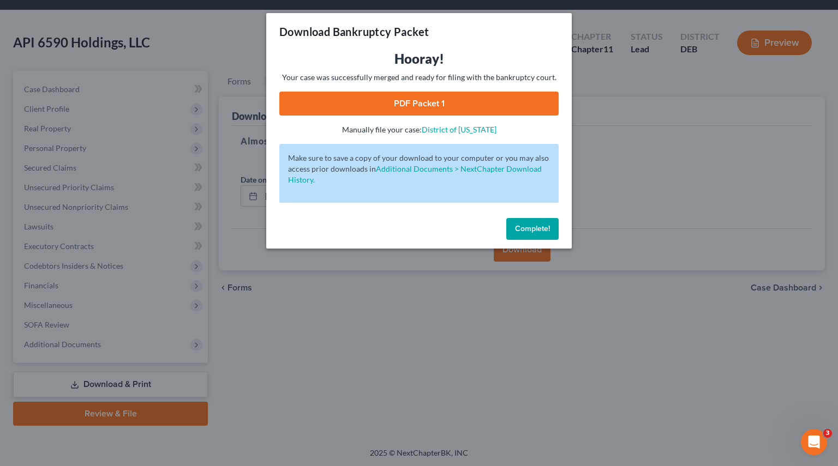
click at [423, 110] on link "PDF Packet 1" at bounding box center [418, 104] width 279 height 24
click at [515, 230] on span "Complete!" at bounding box center [532, 228] width 35 height 9
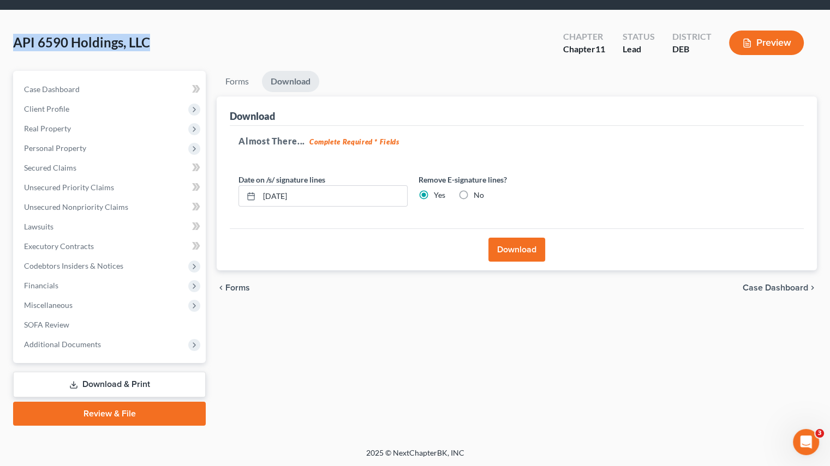
drag, startPoint x: 148, startPoint y: 42, endPoint x: 7, endPoint y: 43, distance: 141.3
click at [7, 43] on div "API 6590 Holdings, LLC Upgraded Chapter Chapter 11 Status Lead District DEB Pre…" at bounding box center [415, 229] width 830 height 438
copy span "API 6590 Holdings, LLC"
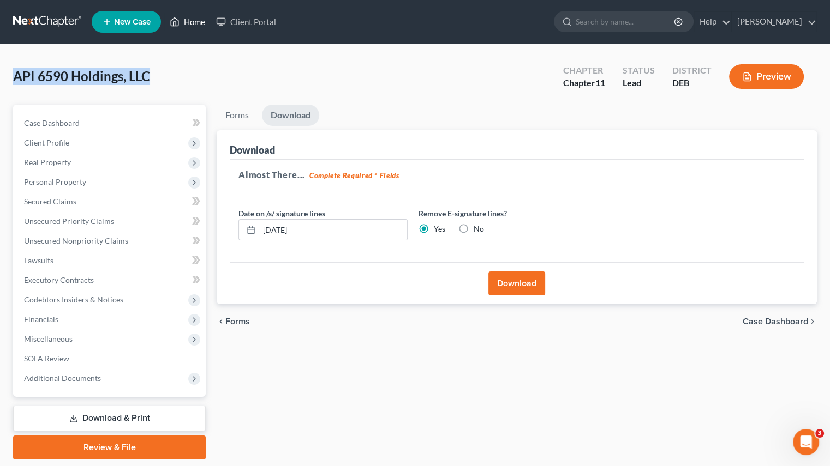
click at [191, 31] on link "Home" at bounding box center [187, 22] width 46 height 20
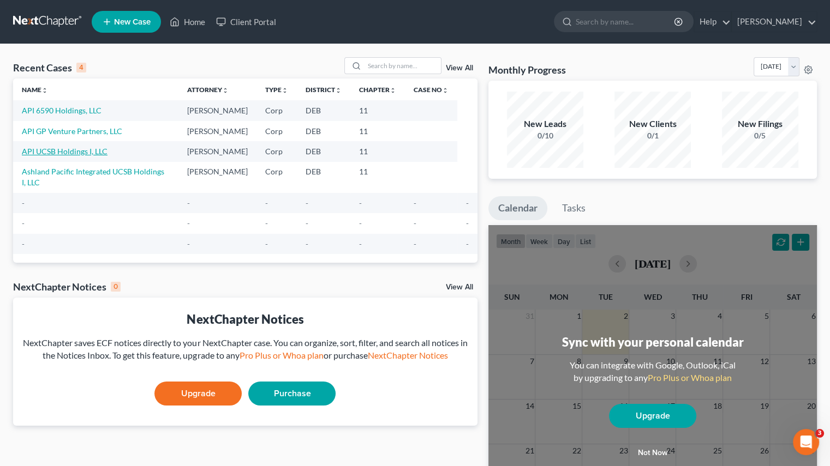
click at [92, 151] on link "API UCSB Holdings I, LLC" at bounding box center [65, 151] width 86 height 9
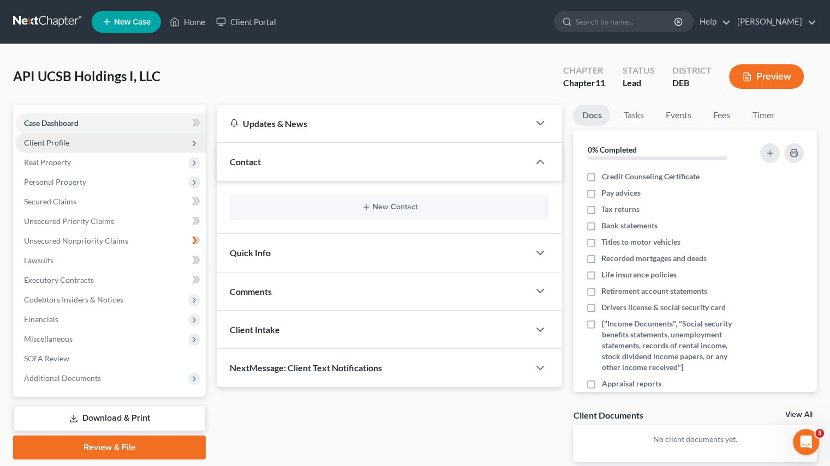
click at [92, 145] on span "Client Profile" at bounding box center [110, 143] width 190 height 20
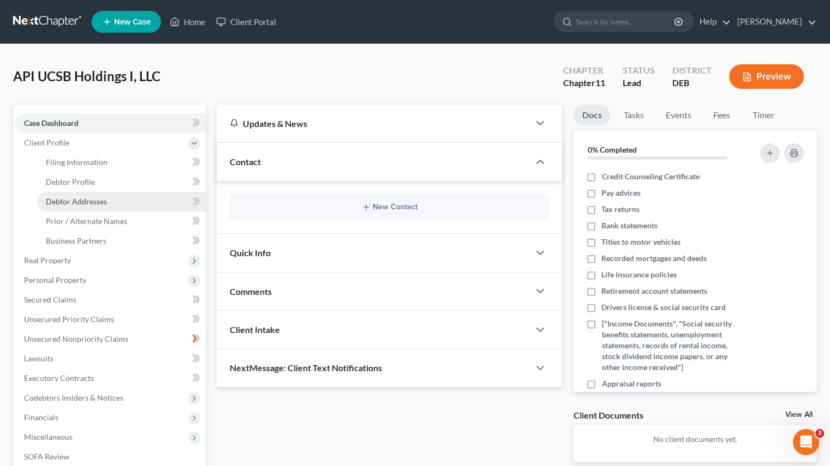
click at [109, 202] on link "Debtor Addresses" at bounding box center [121, 202] width 169 height 20
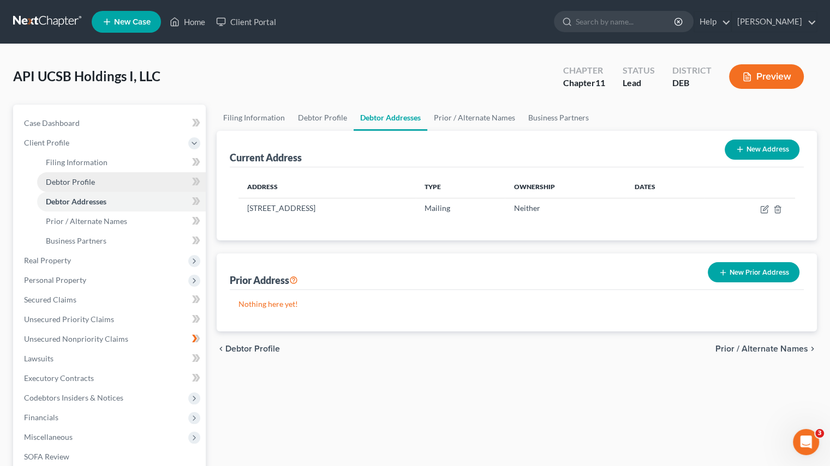
click at [100, 175] on link "Debtor Profile" at bounding box center [121, 182] width 169 height 20
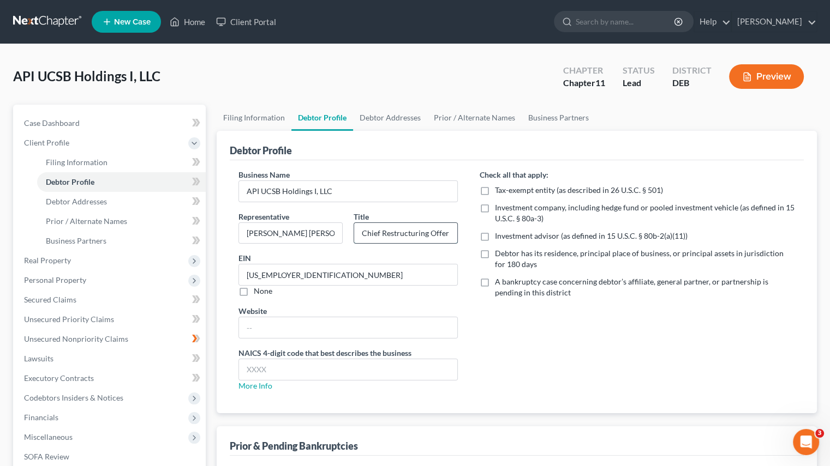
click at [410, 229] on input "Chief Restructuring Offer" at bounding box center [405, 233] width 103 height 21
click at [440, 229] on input "Chief Restructuring Offer" at bounding box center [405, 233] width 103 height 21
click at [449, 228] on input "Chief Restructuring Officer" at bounding box center [405, 233] width 103 height 21
type input "Chief Restructuring Officer"
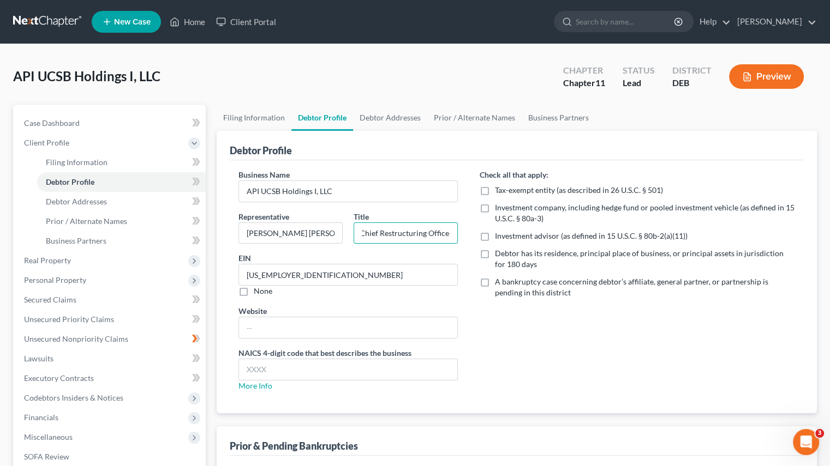
scroll to position [0, 0]
drag, startPoint x: 16, startPoint y: 75, endPoint x: 170, endPoint y: 69, distance: 153.4
click at [170, 69] on div "API UCSB Holdings I, LLC Upgraded Chapter Chapter 11 Status Lead District DEB P…" at bounding box center [415, 80] width 804 height 47
copy span "API UCSB Holdings I, LLC"
click at [265, 173] on label "Business Name" at bounding box center [263, 174] width 51 height 11
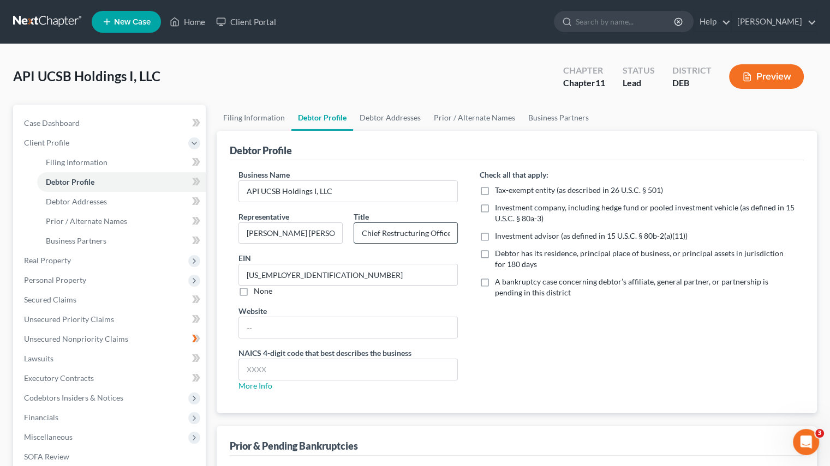
click at [435, 234] on input "Chief Restructuring Officer" at bounding box center [405, 233] width 103 height 21
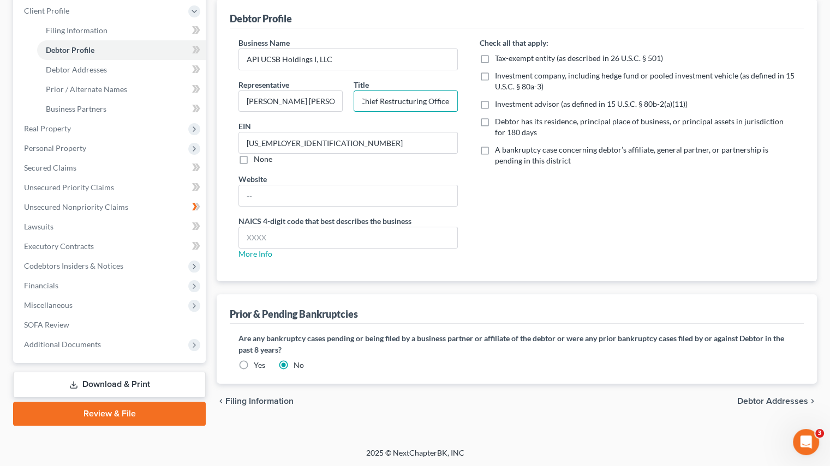
click at [115, 381] on link "Download & Print" at bounding box center [109, 385] width 193 height 26
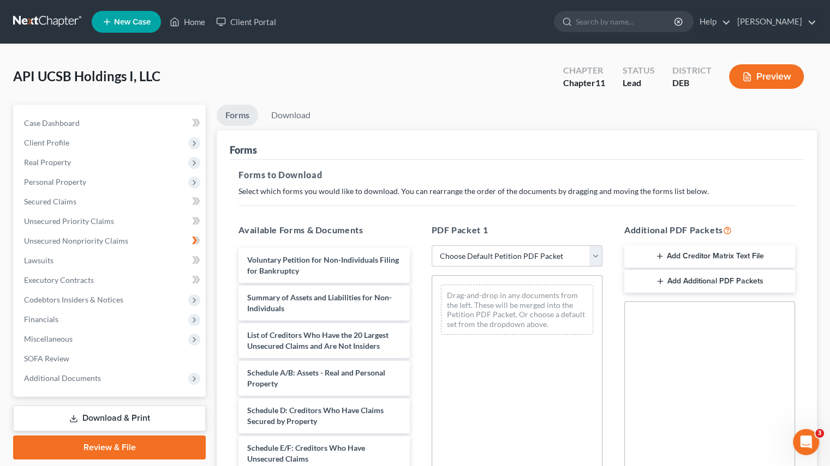
click at [597, 253] on select "Choose Default Petition PDF Packet Complete Bankruptcy Petition (all forms and …" at bounding box center [517, 256] width 171 height 22
select select "4"
click at [432, 245] on select "Choose Default Petition PDF Packet Complete Bankruptcy Petition (all forms and …" at bounding box center [517, 256] width 171 height 22
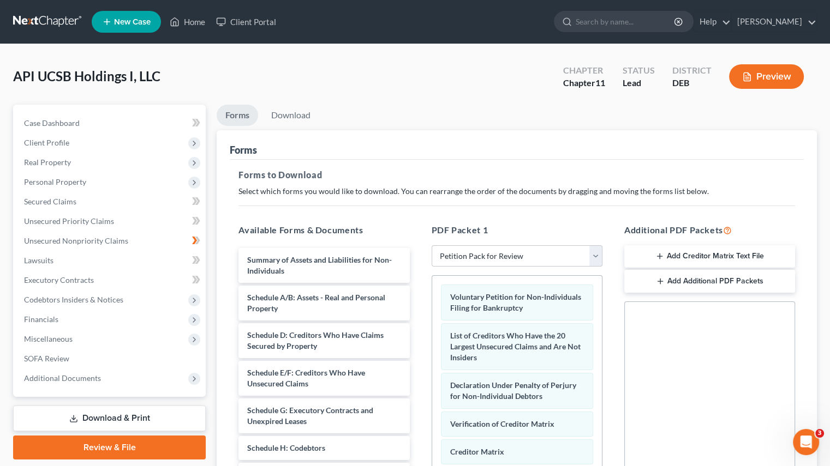
click at [589, 221] on div "PDF Packet 1 Choose Default Petition PDF Packet Complete Bankruptcy Petition (a…" at bounding box center [517, 400] width 193 height 370
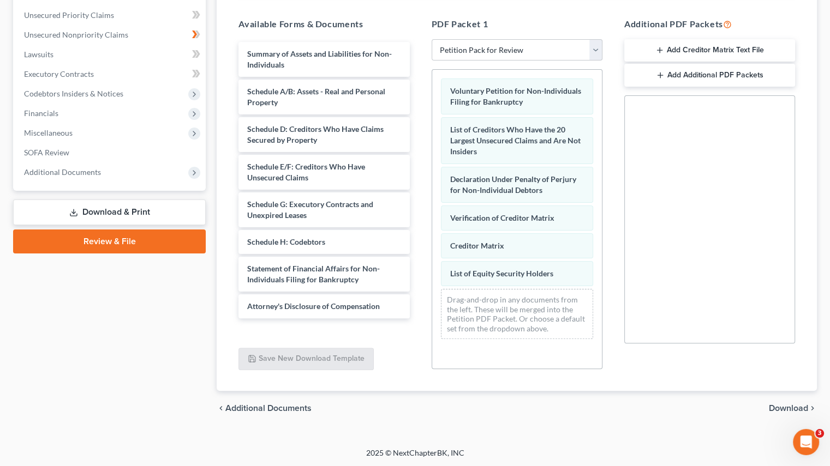
scroll to position [206, 0]
click at [789, 409] on span "Download" at bounding box center [788, 409] width 39 height 9
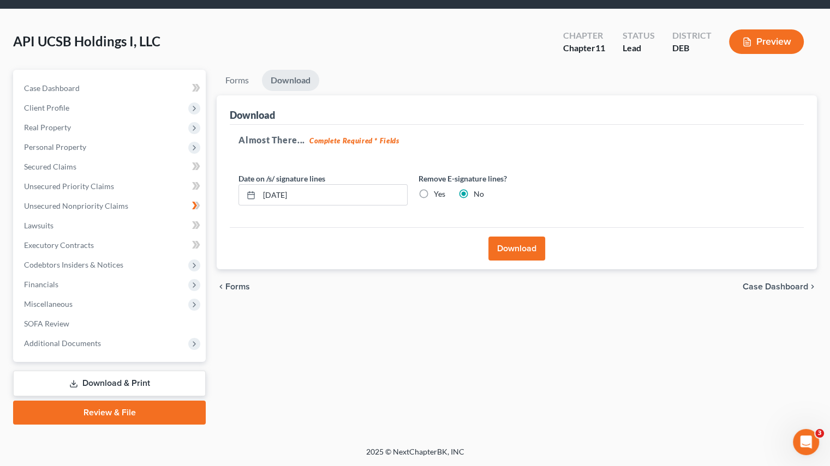
scroll to position [34, 0]
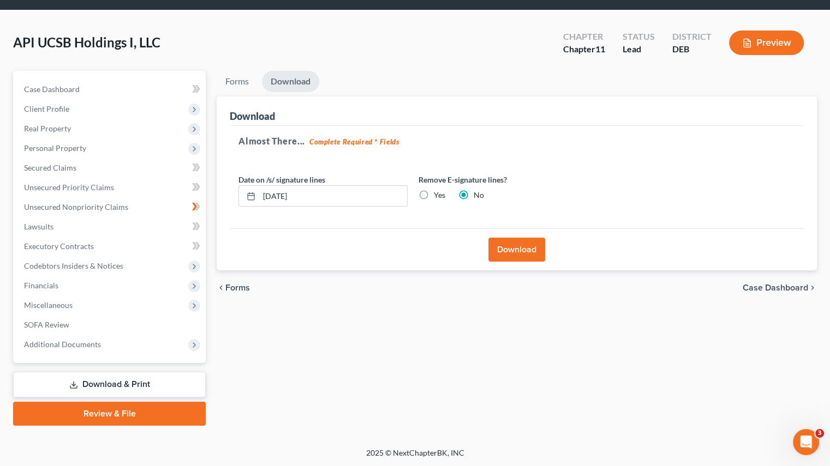
click at [434, 195] on label "Yes" at bounding box center [439, 195] width 11 height 11
click at [438, 195] on input "Yes" at bounding box center [441, 193] width 7 height 7
radio input "true"
radio input "false"
click at [522, 251] on button "Download" at bounding box center [516, 250] width 57 height 24
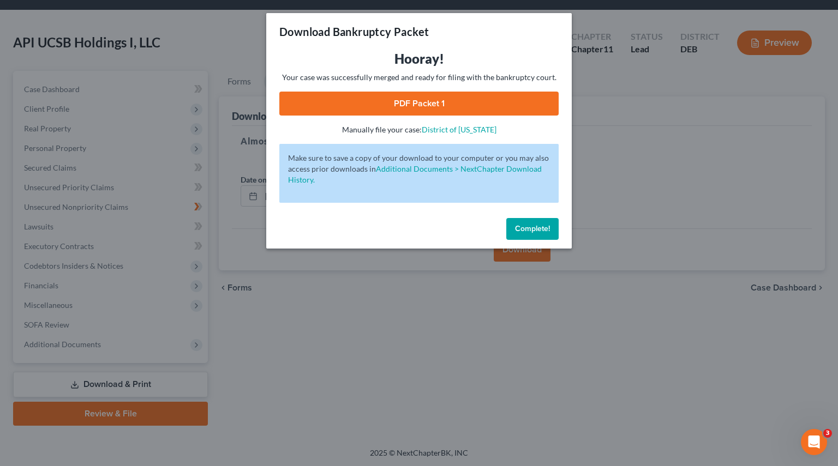
click at [408, 113] on link "PDF Packet 1" at bounding box center [418, 104] width 279 height 24
click at [530, 229] on span "Complete!" at bounding box center [532, 228] width 35 height 9
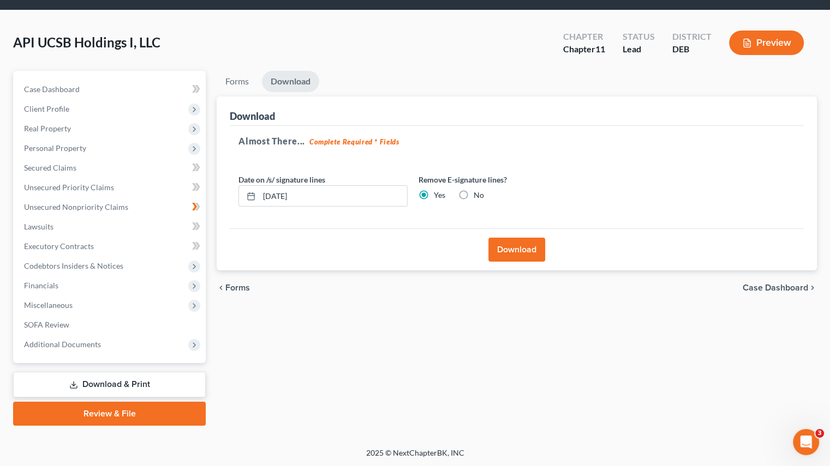
scroll to position [0, 0]
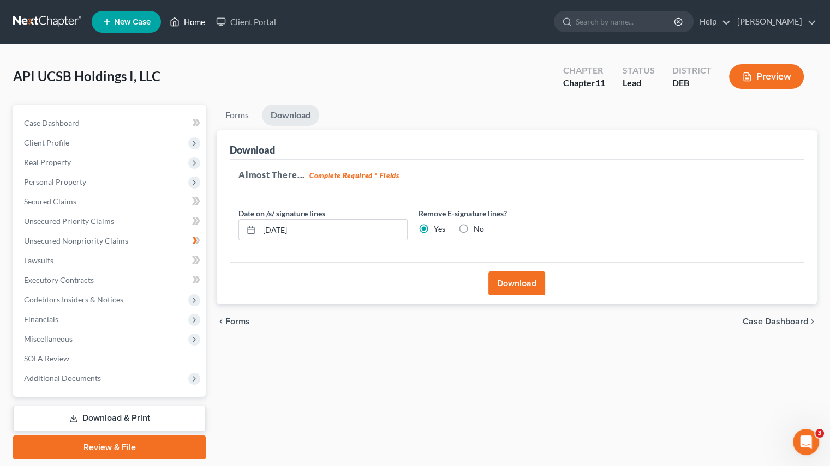
click at [184, 26] on link "Home" at bounding box center [187, 22] width 46 height 20
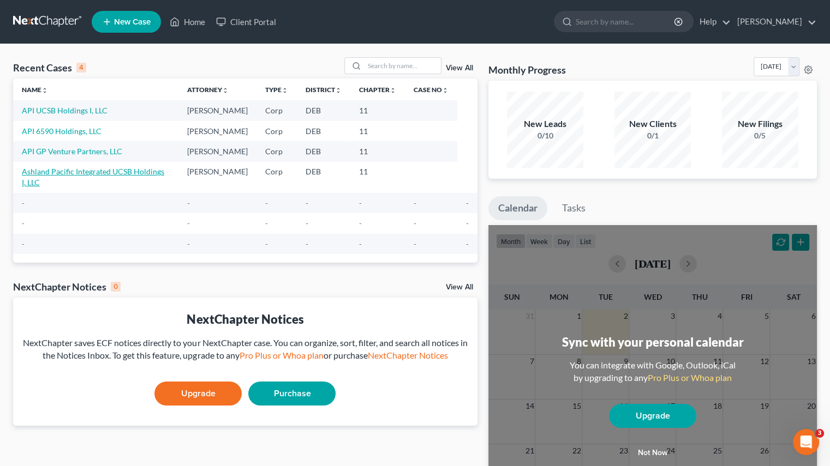
click at [73, 173] on link "Ashland Pacific Integrated UCSB Holdings I, LLC" at bounding box center [93, 177] width 142 height 20
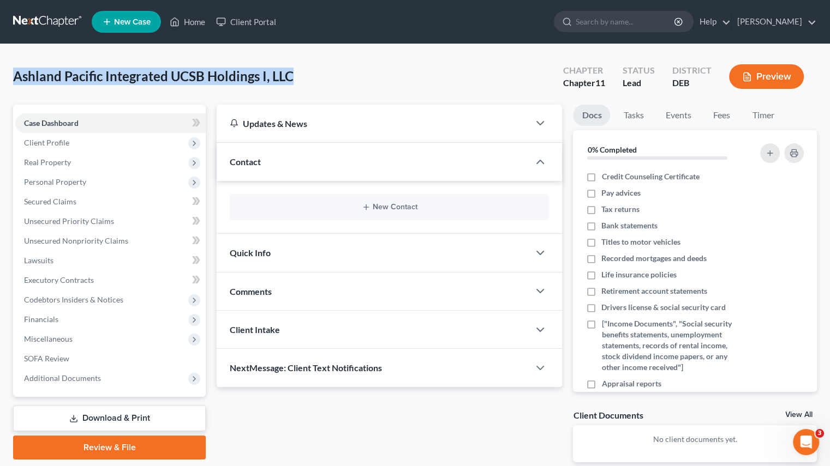
drag, startPoint x: 15, startPoint y: 78, endPoint x: 301, endPoint y: 79, distance: 285.3
click at [301, 79] on div "Ashland Pacific Integrated UCSB Holdings I, LLC Upgraded Chapter Chapter 11 Sta…" at bounding box center [415, 80] width 804 height 47
copy span "Ashland Pacific Integrated UCSB Holdings I, LLC"
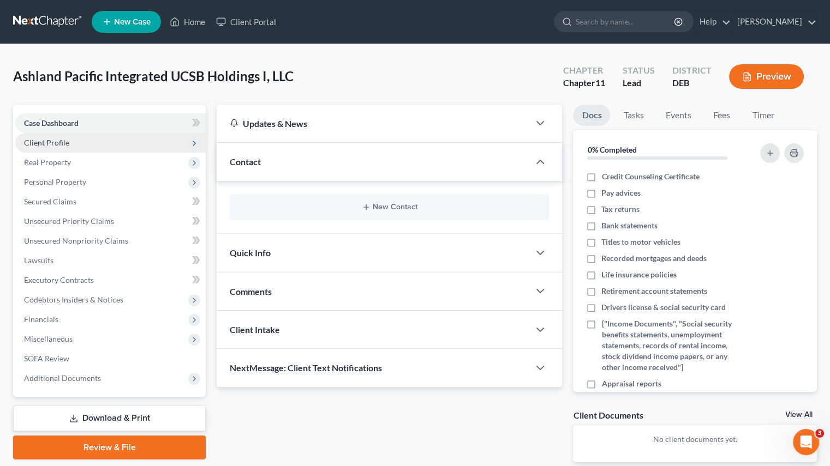
click at [92, 145] on span "Client Profile" at bounding box center [110, 143] width 190 height 20
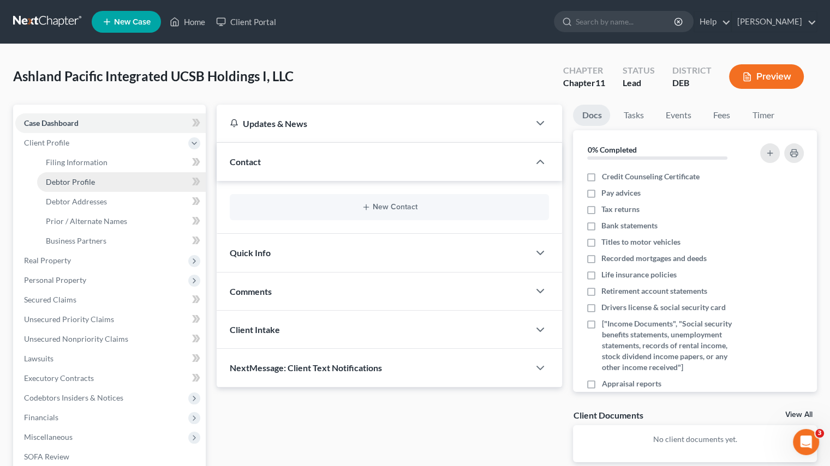
click at [84, 181] on span "Debtor Profile" at bounding box center [70, 181] width 49 height 9
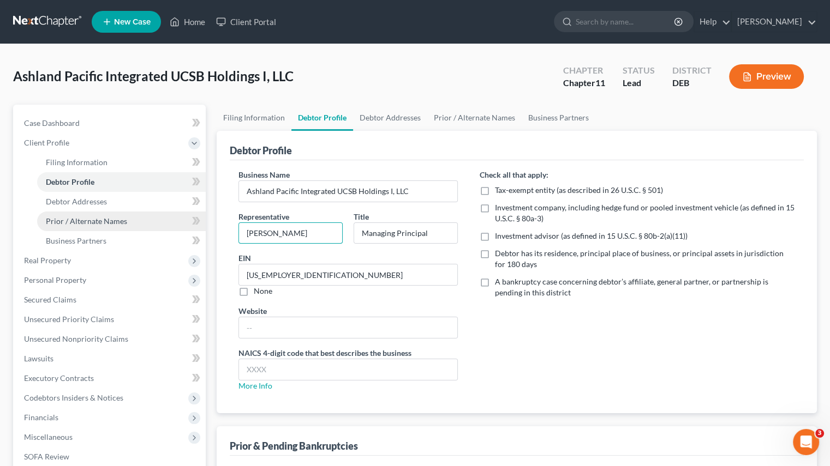
drag, startPoint x: 313, startPoint y: 232, endPoint x: 123, endPoint y: 227, distance: 189.4
click at [123, 227] on div "Petition Navigation Case Dashboard Payments Invoices Payments Payments Credit R…" at bounding box center [415, 331] width 814 height 453
type input "[PERSON_NAME] [PERSON_NAME]"
drag, startPoint x: 445, startPoint y: 233, endPoint x: 249, endPoint y: 236, distance: 195.9
click at [249, 236] on div "Representative [PERSON_NAME] [PERSON_NAME] Title Managing Principal" at bounding box center [348, 232] width 230 height 42
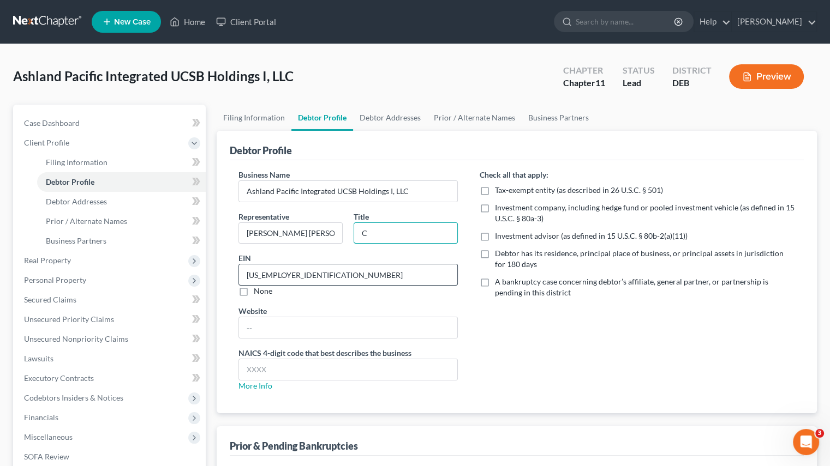
type input "Chief Restructuring Officer"
click at [471, 315] on div "Check all that apply: Tax-exempt entity (as described in 26 U.S.C. § 501) Inves…" at bounding box center [637, 284] width 337 height 231
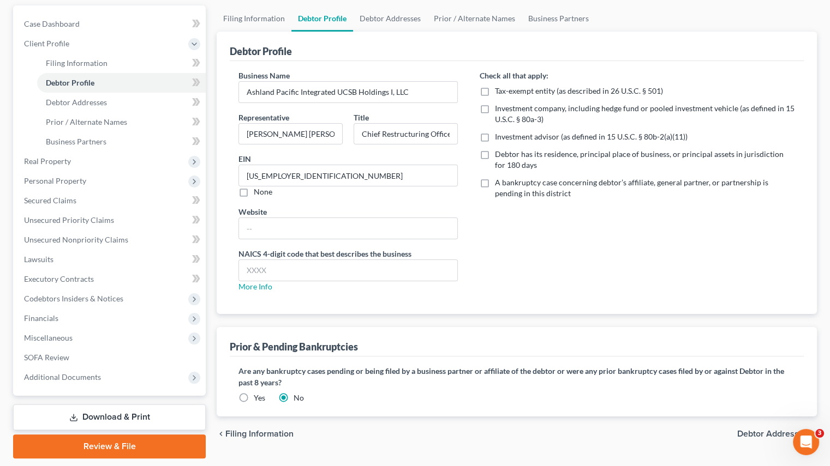
scroll to position [132, 0]
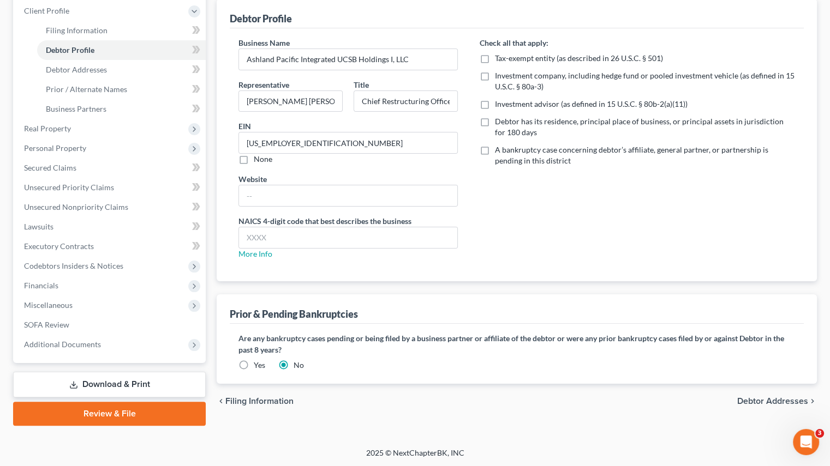
click at [100, 383] on link "Download & Print" at bounding box center [109, 385] width 193 height 26
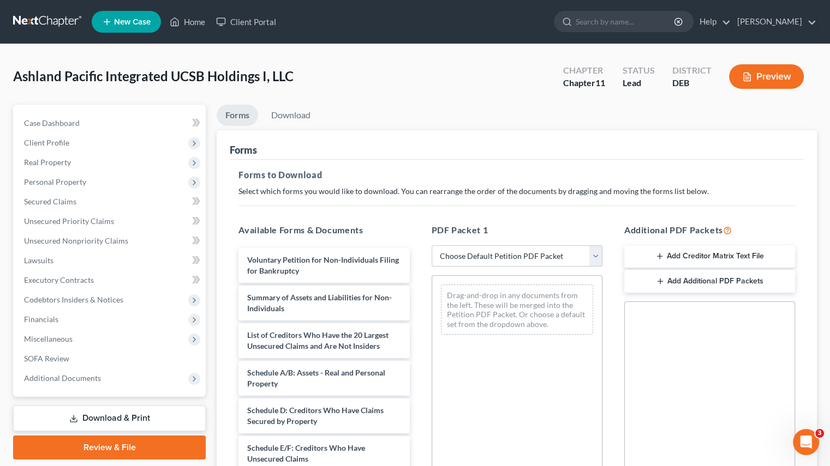
click at [598, 259] on select "Choose Default Petition PDF Packet Complete Bankruptcy Petition (all forms and …" at bounding box center [517, 256] width 171 height 22
select select "4"
click at [432, 245] on select "Choose Default Petition PDF Packet Complete Bankruptcy Petition (all forms and …" at bounding box center [517, 256] width 171 height 22
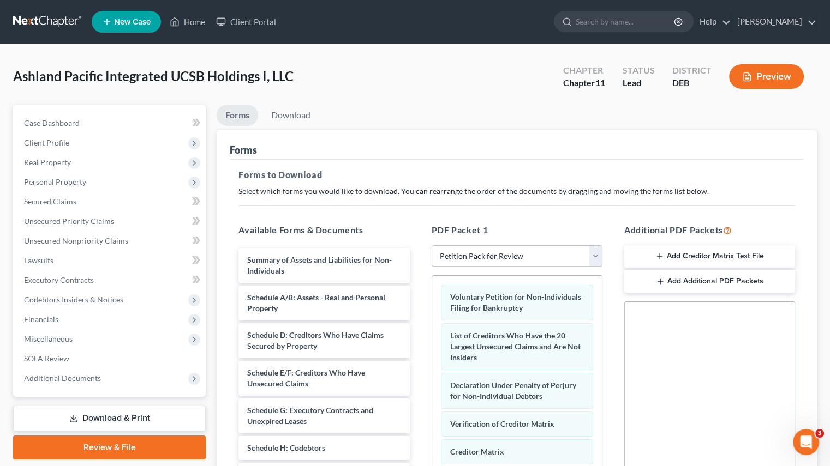
click at [598, 200] on div "Forms to Download Select which forms you would like to download. You can rearra…" at bounding box center [517, 379] width 574 height 438
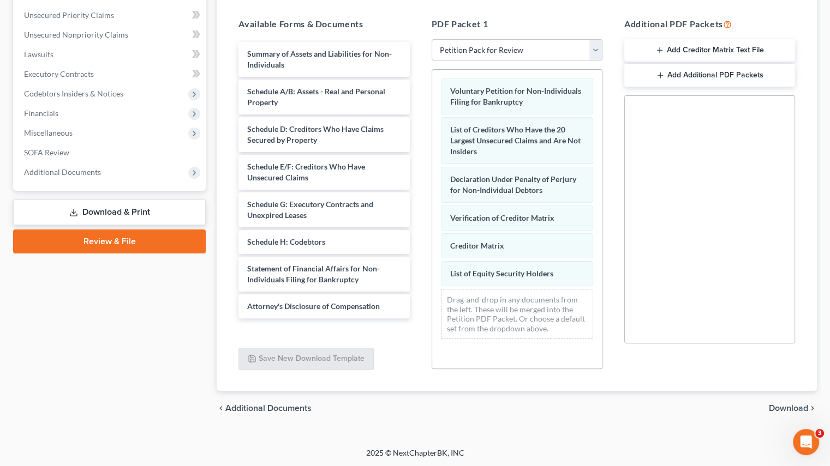
click at [790, 406] on span "Download" at bounding box center [788, 408] width 39 height 9
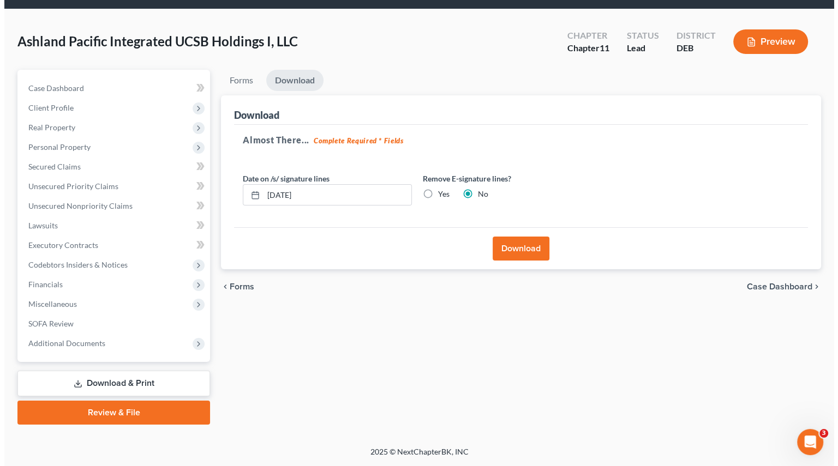
scroll to position [34, 0]
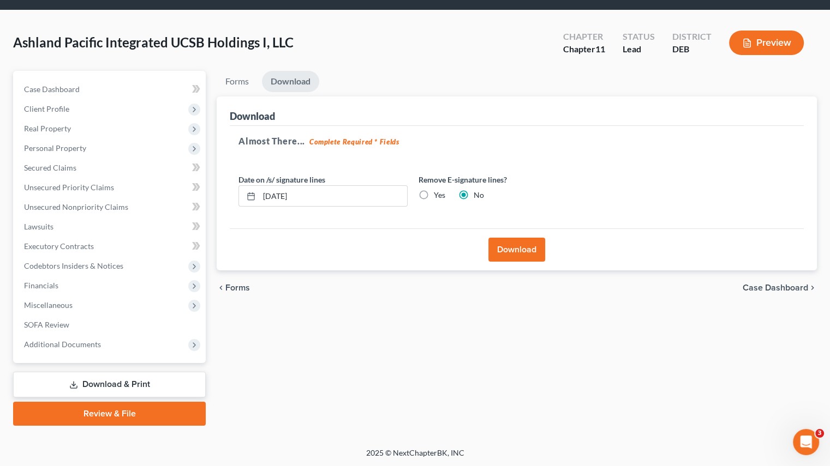
click at [434, 194] on label "Yes" at bounding box center [439, 195] width 11 height 11
click at [438, 194] on input "Yes" at bounding box center [441, 193] width 7 height 7
radio input "true"
radio input "false"
click at [512, 247] on button "Download" at bounding box center [516, 250] width 57 height 24
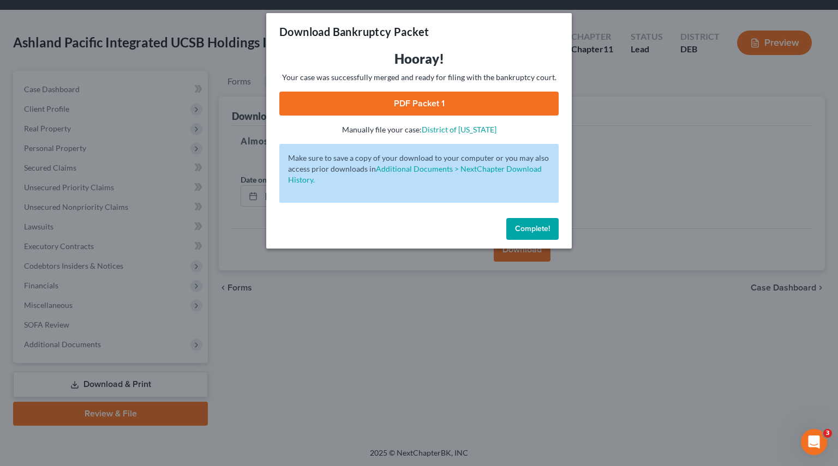
click at [417, 103] on link "PDF Packet 1" at bounding box center [418, 104] width 279 height 24
